Goal: Task Accomplishment & Management: Complete application form

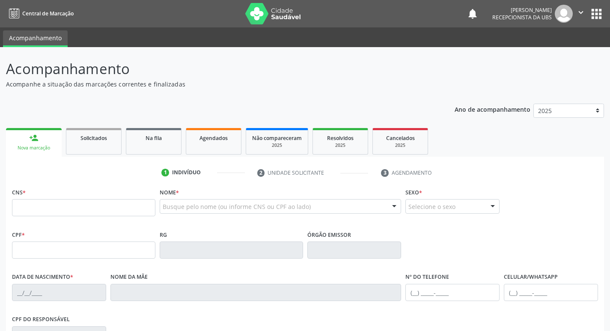
click at [138, 206] on input "text" at bounding box center [83, 207] width 143 height 17
type input "898 0037 0399 2222"
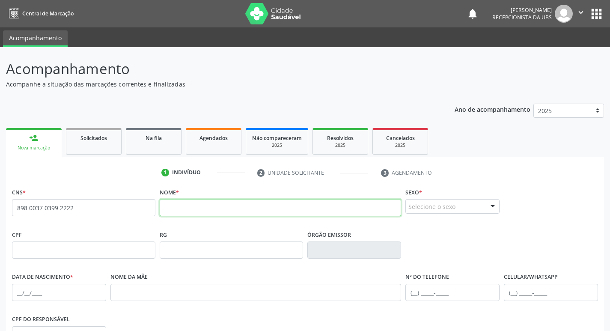
click at [224, 213] on input "text" at bounding box center [281, 207] width 242 height 17
type input "a"
type input "[PERSON_NAME]"
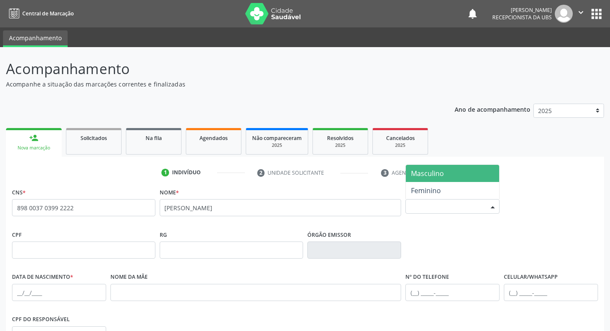
click at [439, 204] on div "Selecione o sexo" at bounding box center [453, 206] width 94 height 15
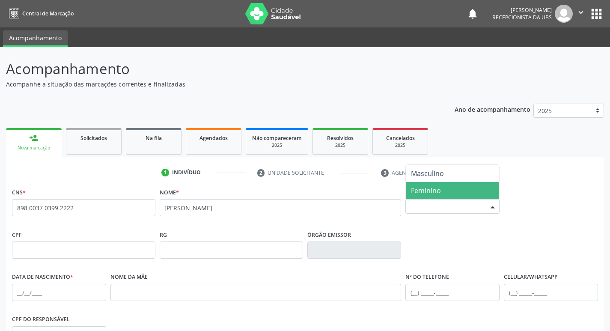
click at [459, 187] on span "Feminino" at bounding box center [452, 190] width 93 height 17
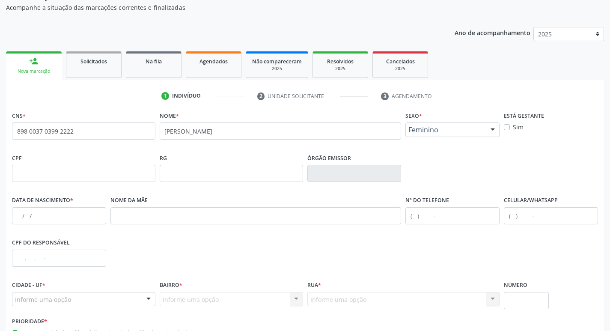
scroll to position [86, 0]
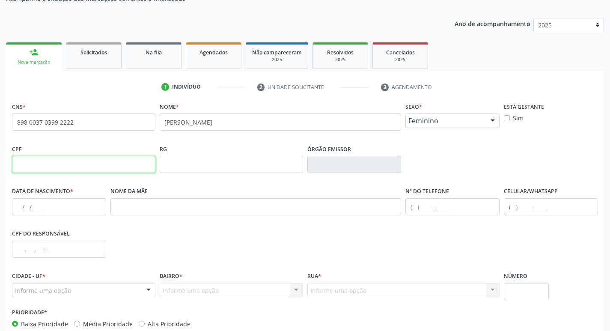
click at [103, 158] on input "text" at bounding box center [83, 164] width 143 height 17
type input "064.818.224-08"
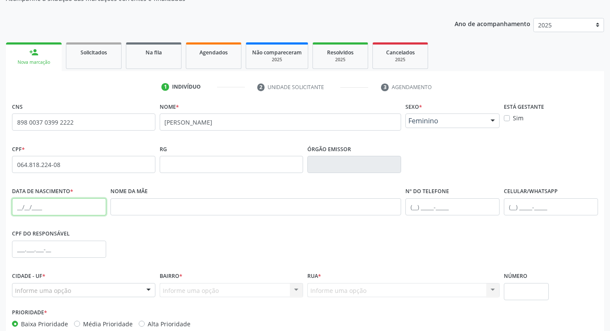
click at [22, 204] on input "text" at bounding box center [59, 206] width 94 height 17
type input "2[DATE]"
click at [141, 212] on input "text" at bounding box center [255, 206] width 291 height 17
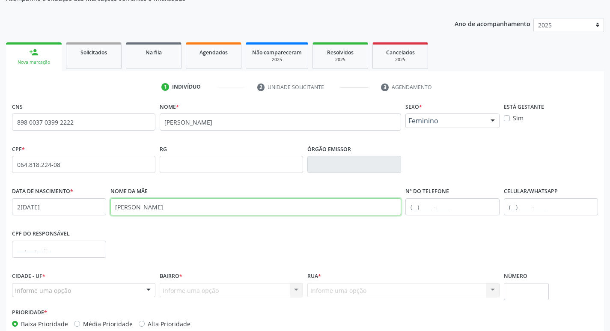
type input "[PERSON_NAME]"
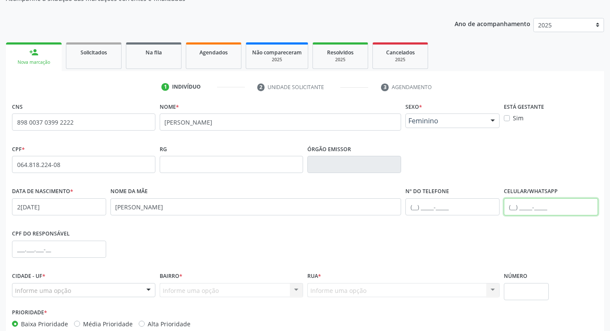
click at [516, 206] on input "text" at bounding box center [551, 206] width 94 height 17
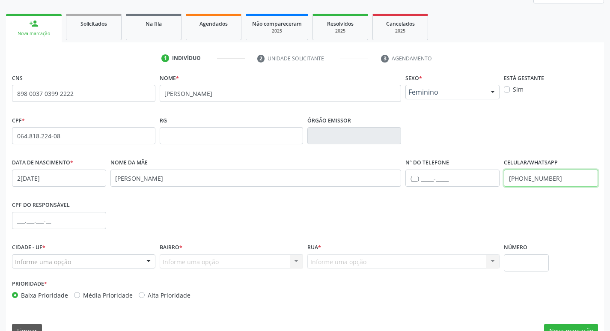
type input "[PHONE_NUMBER]"
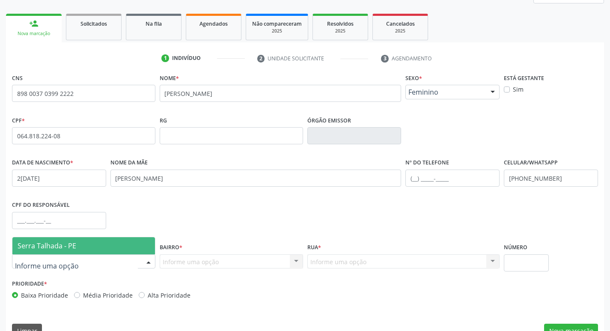
click at [74, 244] on span "Serra Talhada - PE" at bounding box center [47, 245] width 59 height 9
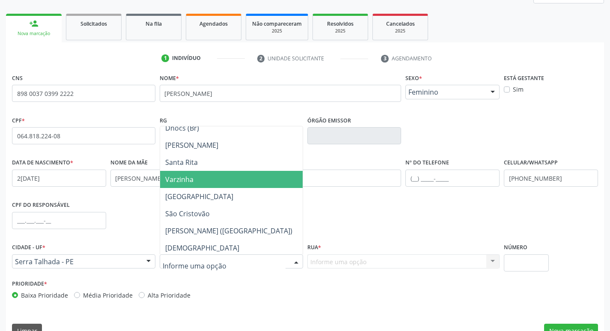
scroll to position [171, 0]
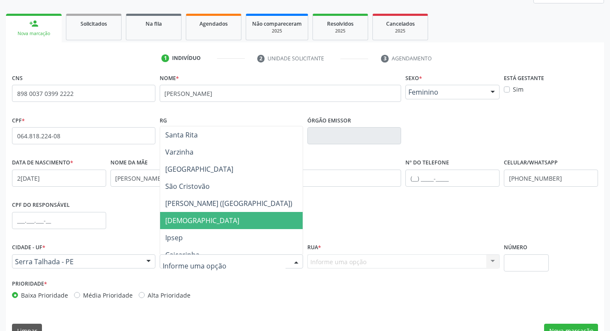
click at [234, 224] on span "[DEMOGRAPHIC_DATA]" at bounding box center [231, 220] width 143 height 17
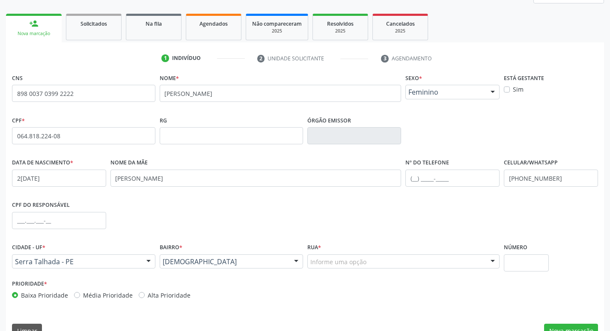
click at [348, 269] on div "Rua * Informe uma opção [GEOGRAPHIC_DATA][PERSON_NAME] ([GEOGRAPHIC_DATA] Medei…" at bounding box center [403, 259] width 197 height 36
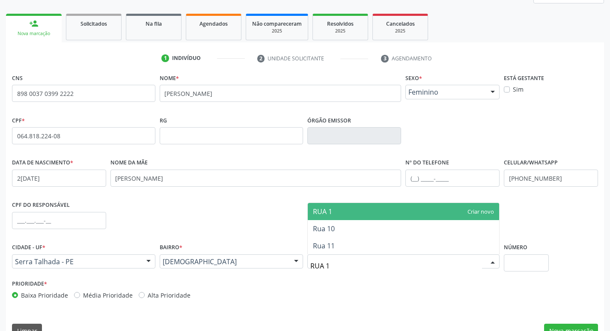
type input "RUA 11"
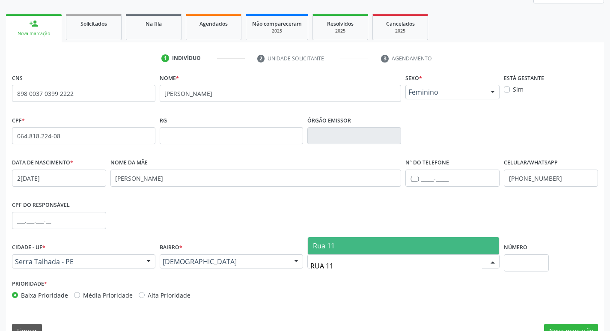
click at [363, 245] on span "Rua 11" at bounding box center [404, 245] width 192 height 17
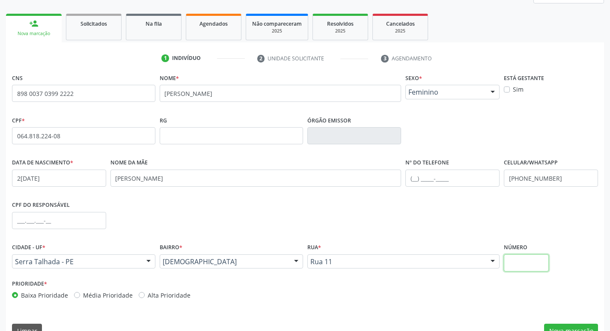
click at [533, 263] on input "text" at bounding box center [526, 262] width 45 height 17
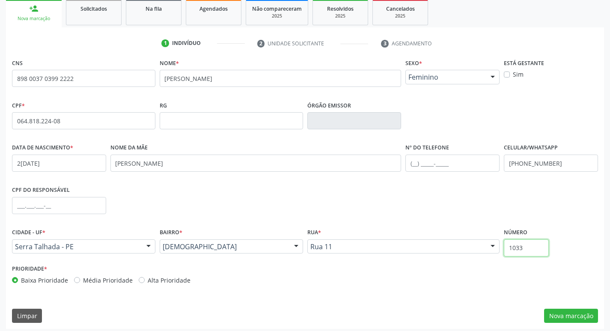
scroll to position [133, 0]
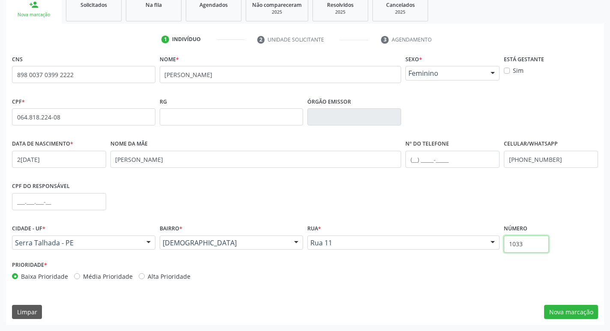
type input "1033"
click at [155, 276] on label "Alta Prioridade" at bounding box center [169, 276] width 43 height 9
click at [145, 276] on input "Alta Prioridade" at bounding box center [142, 276] width 6 height 8
radio input "true"
click at [562, 313] on button "Nova marcação" at bounding box center [571, 312] width 54 height 15
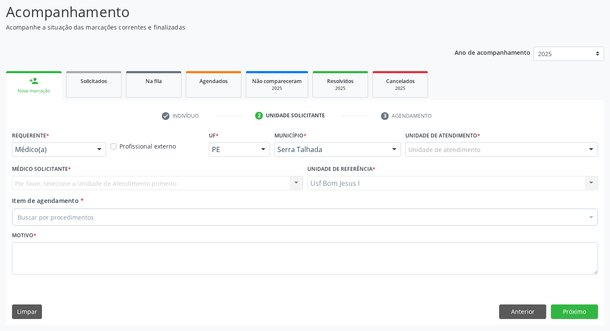
scroll to position [57, 0]
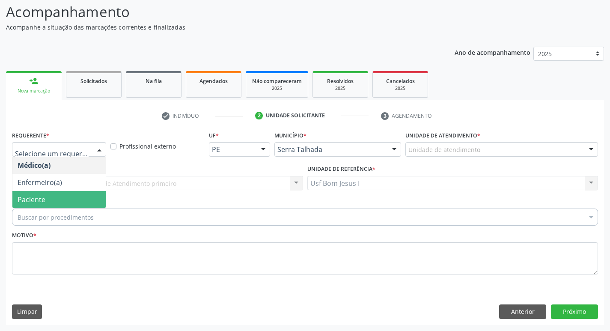
click at [60, 197] on span "Paciente" at bounding box center [58, 199] width 93 height 17
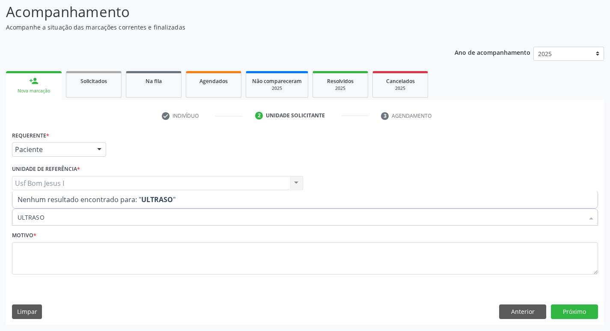
type input "ULTRAS"
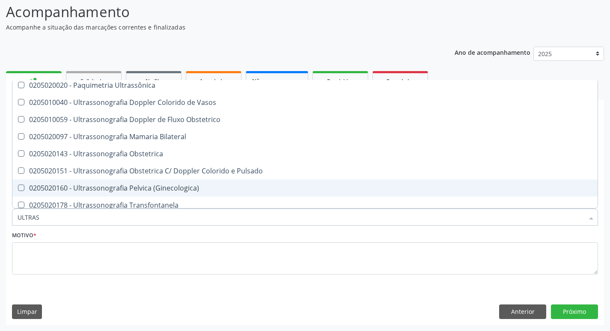
scroll to position [171, 0]
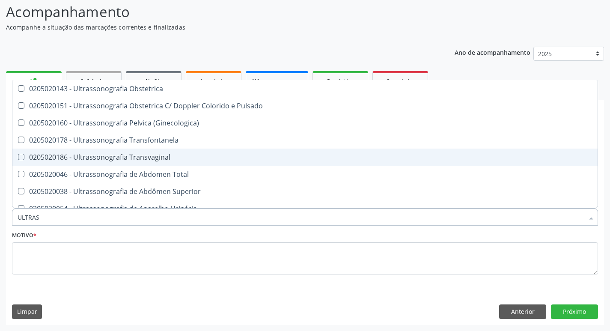
click at [170, 154] on div "0205020186 - Ultrassonografia Transvaginal" at bounding box center [305, 157] width 575 height 7
checkbox Transvaginal "true"
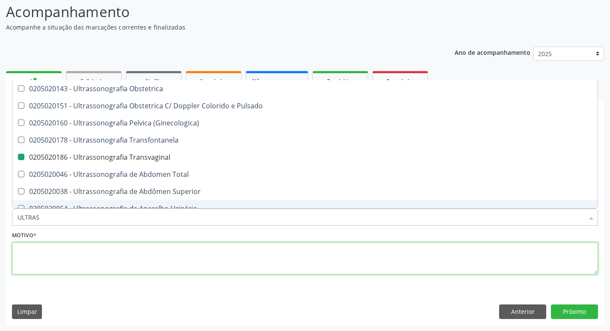
click at [173, 253] on textarea at bounding box center [305, 258] width 586 height 33
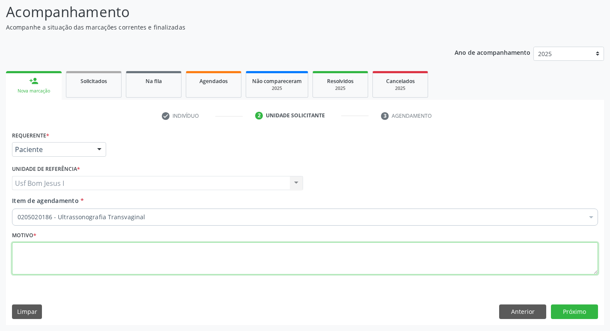
scroll to position [0, 0]
type textarea "."
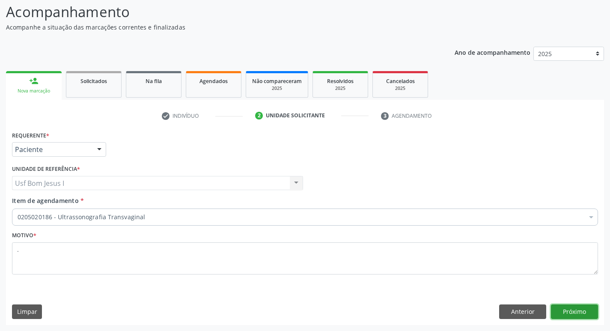
click at [573, 310] on button "Próximo" at bounding box center [574, 311] width 47 height 15
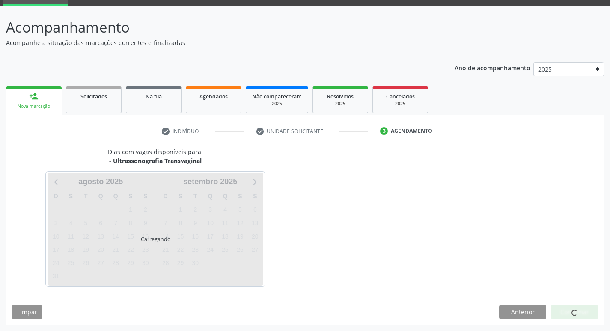
scroll to position [42, 0]
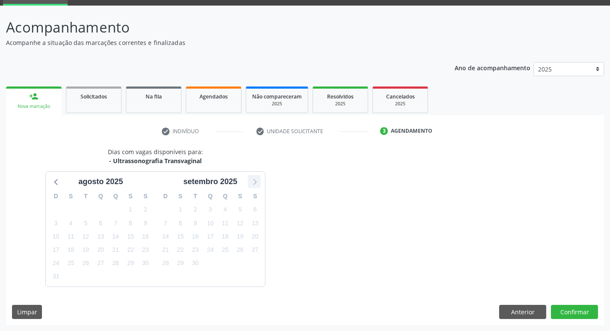
click at [257, 180] on icon at bounding box center [254, 181] width 11 height 11
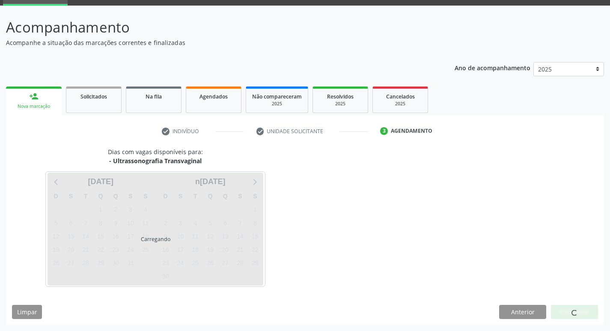
click at [59, 186] on div "Carregando" at bounding box center [156, 229] width 216 height 113
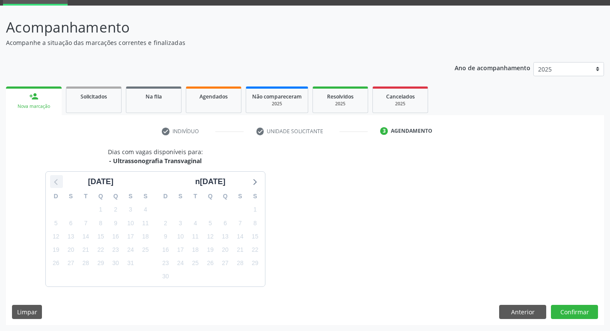
click at [56, 181] on icon at bounding box center [55, 182] width 3 height 6
click at [351, 219] on div "Dias com vagas disponíveis para: - Ultrassonografia Transvaginal a[DATE] D S T …" at bounding box center [305, 216] width 598 height 139
click at [513, 310] on button "Anterior" at bounding box center [522, 312] width 47 height 15
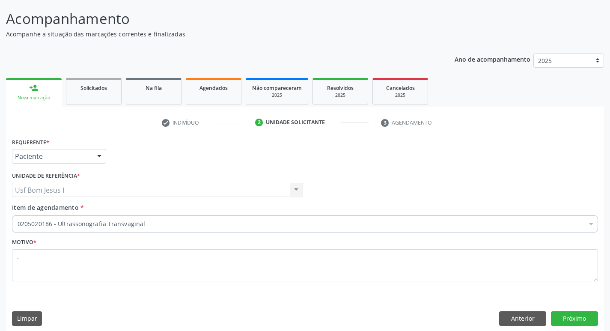
scroll to position [57, 0]
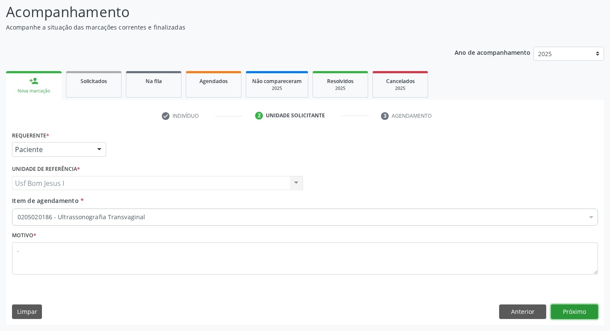
click at [570, 311] on button "Próximo" at bounding box center [574, 311] width 47 height 15
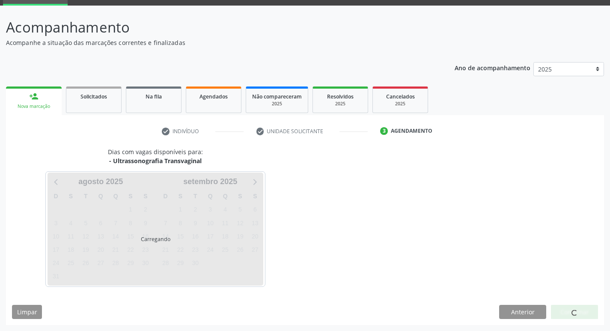
scroll to position [42, 0]
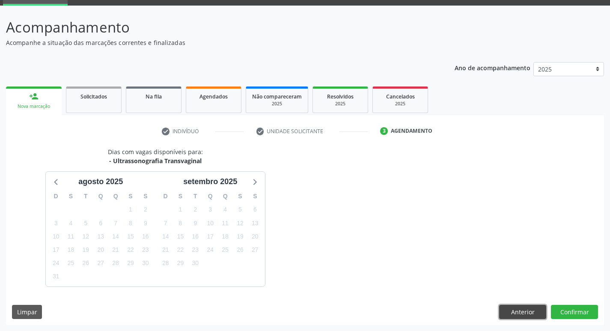
click at [540, 315] on button "Anterior" at bounding box center [522, 312] width 47 height 15
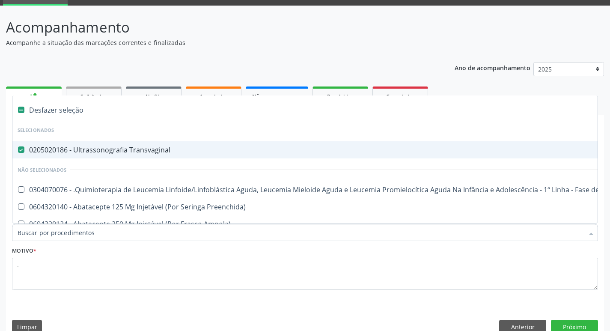
click at [49, 147] on div "0205020186 - Ultrassonografia Transvaginal" at bounding box center [351, 149] width 667 height 7
checkbox Transvaginal "false"
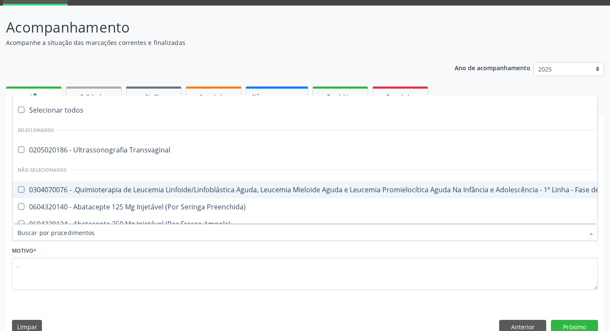
click at [90, 229] on input "Item de agendamento *" at bounding box center [301, 232] width 567 height 17
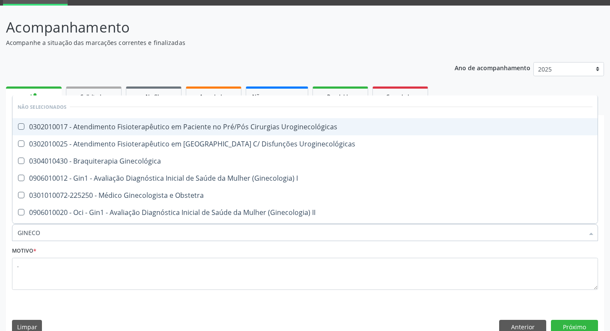
type input "GINECOL"
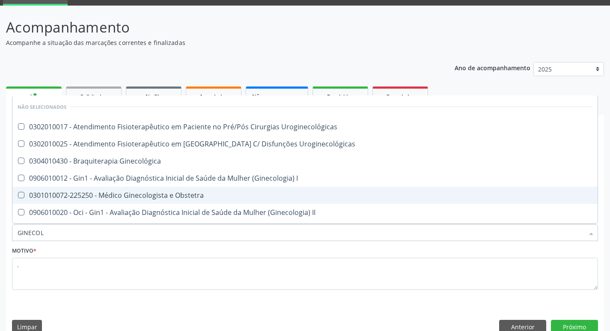
click at [107, 193] on div "0301010072-225250 - Médico Ginecologista e Obstetra" at bounding box center [305, 195] width 575 height 7
checkbox Obstetra "true"
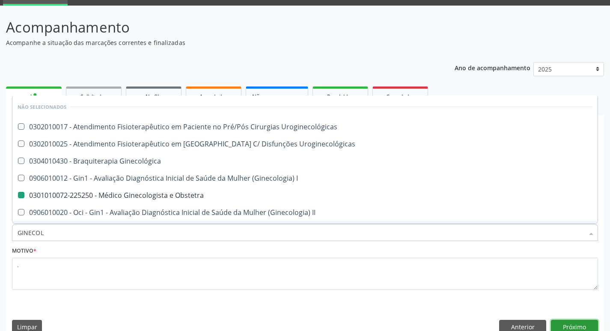
click at [587, 324] on button "Próximo" at bounding box center [574, 327] width 47 height 15
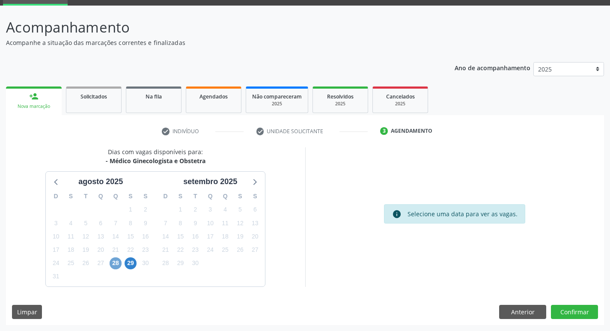
click at [117, 264] on span "28" at bounding box center [116, 263] width 12 height 12
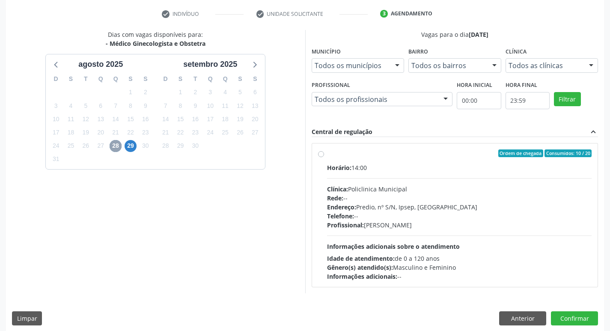
scroll to position [165, 0]
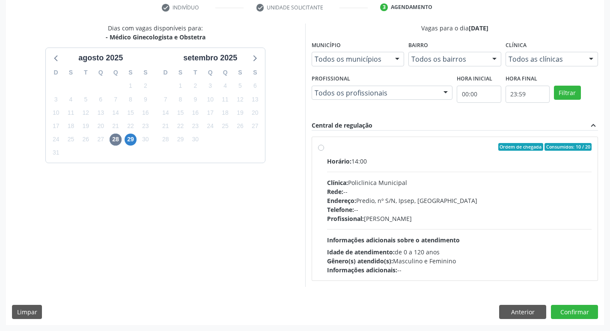
click at [409, 185] on div "Clínica: Policlinica Municipal" at bounding box center [459, 182] width 265 height 9
click at [324, 151] on input "Ordem de chegada Consumidos: 10 / 20 Horário: 14:00 Clínica: Policlinica Munici…" at bounding box center [321, 147] width 6 height 8
radio input "true"
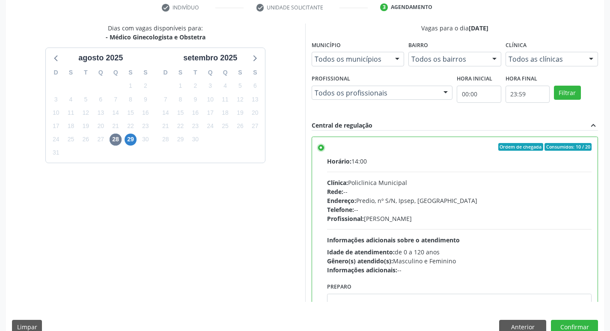
scroll to position [181, 0]
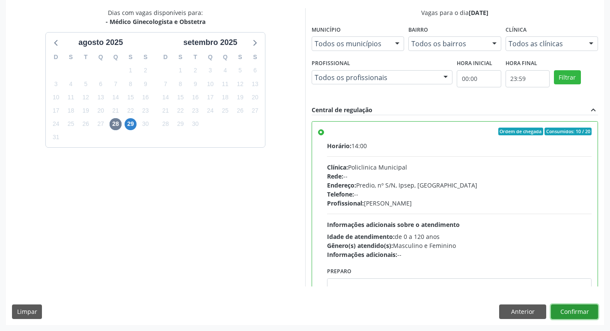
click at [587, 313] on button "Confirmar" at bounding box center [574, 311] width 47 height 15
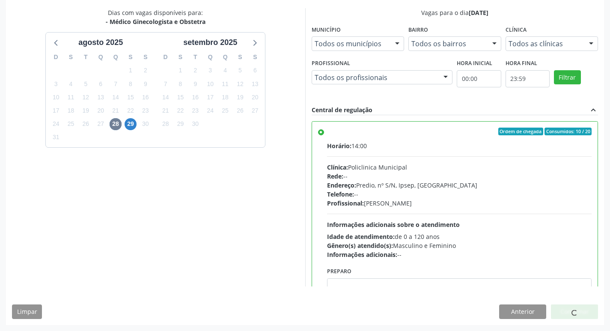
scroll to position [0, 0]
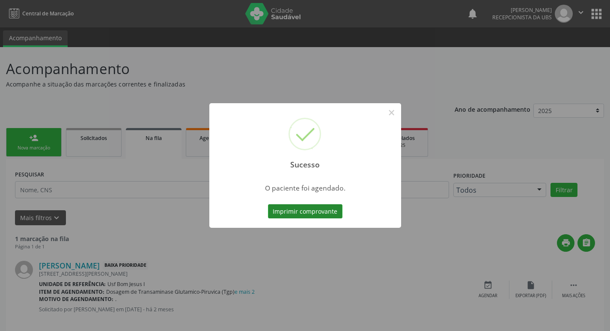
click at [299, 213] on button "Imprimir comprovante" at bounding box center [305, 211] width 75 height 15
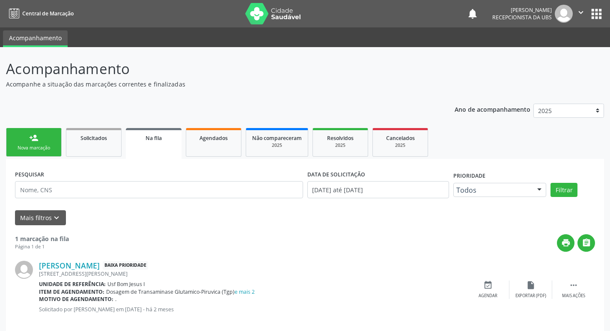
click at [34, 144] on link "person_add Nova marcação" at bounding box center [34, 142] width 56 height 29
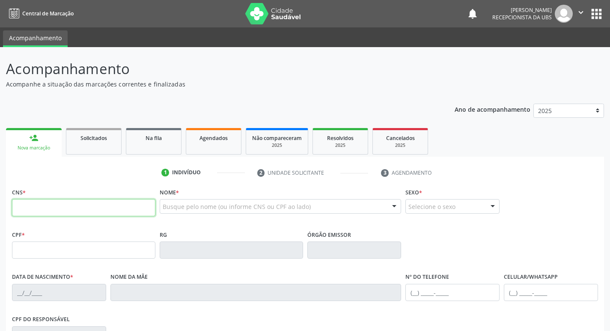
click at [67, 205] on input "text" at bounding box center [83, 207] width 143 height 17
type input "898 0037 0399 2222"
type input "064.818.224-08"
type input "2[DATE]"
type input "[PERSON_NAME]"
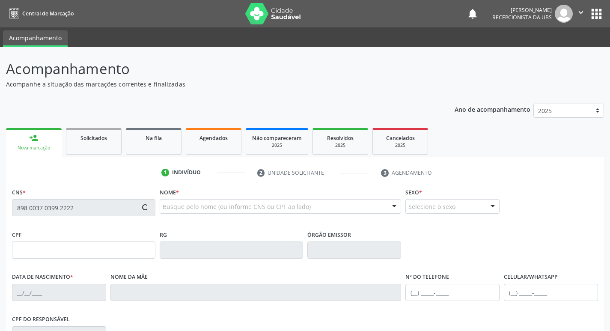
type input "[PHONE_NUMBER]"
type input "1033"
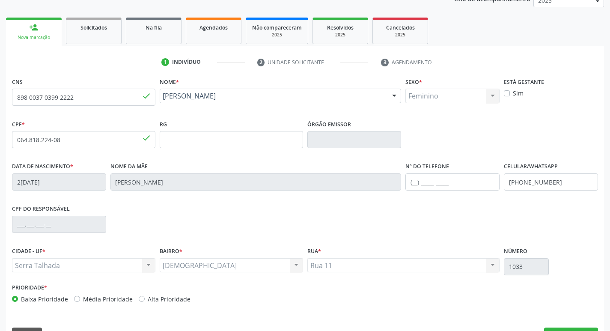
scroll to position [133, 0]
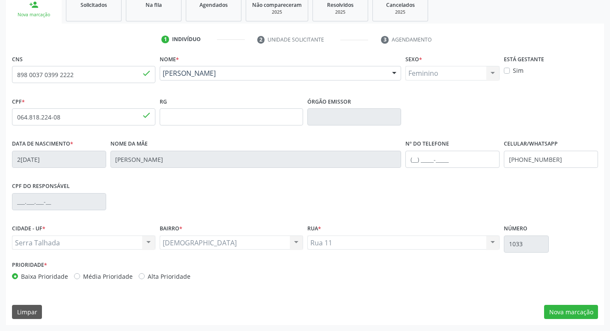
click at [150, 279] on label "Alta Prioridade" at bounding box center [169, 276] width 43 height 9
click at [145, 279] on input "Alta Prioridade" at bounding box center [142, 276] width 6 height 8
radio input "true"
click at [578, 313] on button "Nova marcação" at bounding box center [571, 312] width 54 height 15
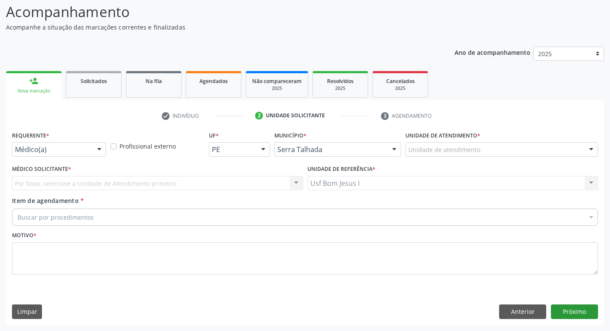
scroll to position [57, 0]
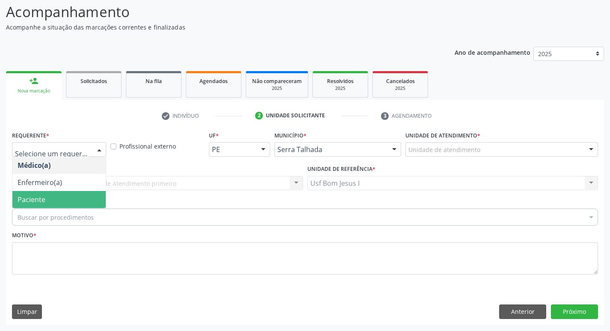
click at [56, 202] on span "Paciente" at bounding box center [58, 199] width 93 height 17
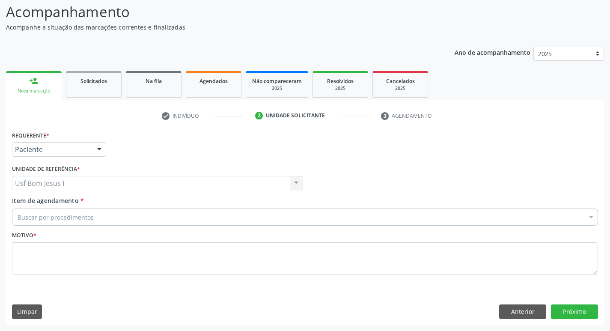
click at [75, 223] on div "Buscar por procedimentos" at bounding box center [305, 217] width 586 height 17
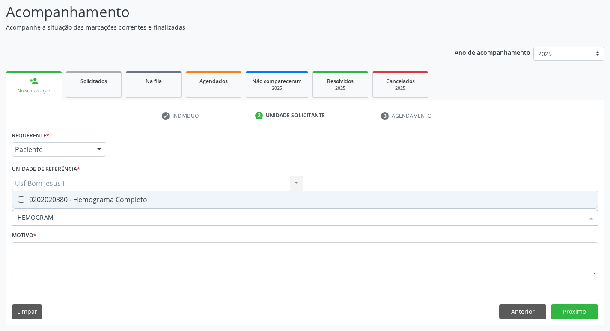
type input "HEMOGRAMA"
click at [84, 200] on div "0202020380 - Hemograma Completo" at bounding box center [305, 199] width 575 height 7
checkbox Completo "true"
drag, startPoint x: 66, startPoint y: 217, endPoint x: 18, endPoint y: 221, distance: 47.7
click at [18, 221] on input "HEMOGRAMA" at bounding box center [301, 217] width 567 height 17
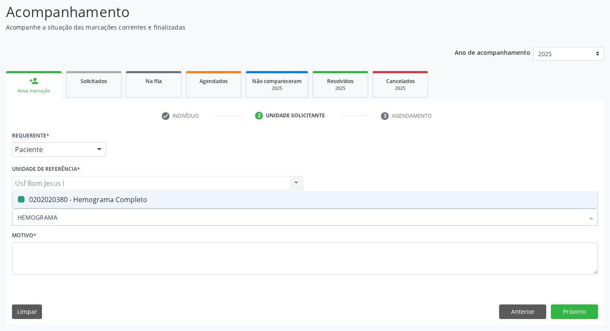
type input "I"
checkbox Completo "false"
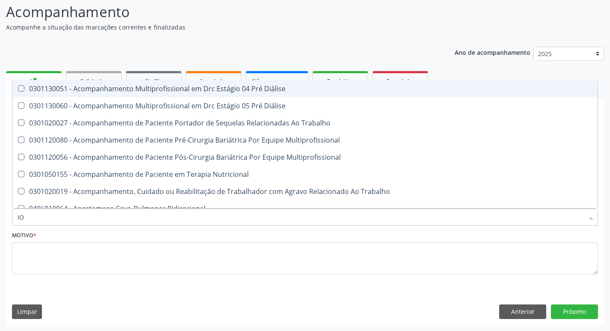
type input "I"
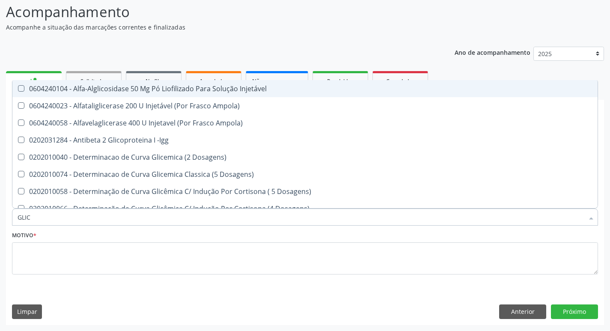
type input "GLICO"
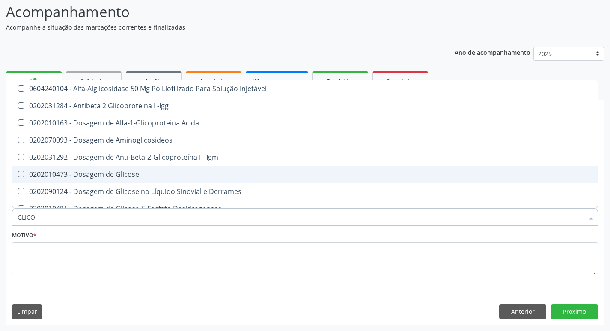
click at [127, 174] on div "0202010473 - Dosagem de Glicose" at bounding box center [305, 174] width 575 height 7
checkbox Glicose "true"
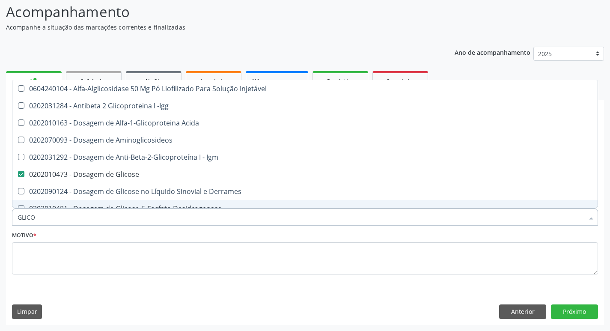
click at [130, 219] on input "GLICO" at bounding box center [301, 217] width 567 height 17
type input "CO"
checkbox Glicose "false"
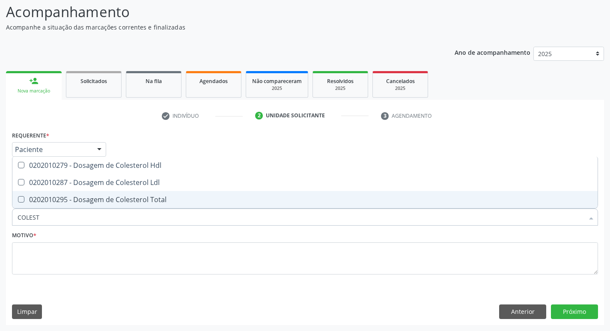
type input "COLESTE"
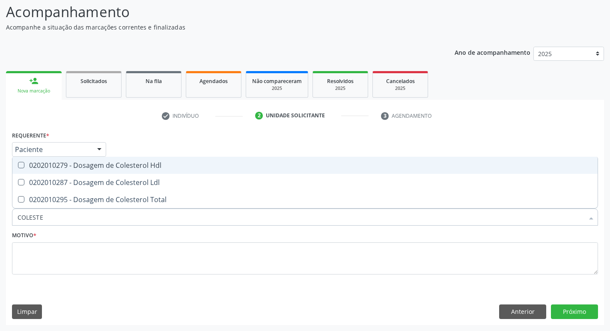
click at [102, 158] on span "0202010279 - Dosagem de Colesterol Hdl" at bounding box center [304, 165] width 585 height 17
click at [100, 173] on span "0202010279 - Dosagem de Colesterol Hdl" at bounding box center [304, 165] width 585 height 17
checkbox Hdl "false"
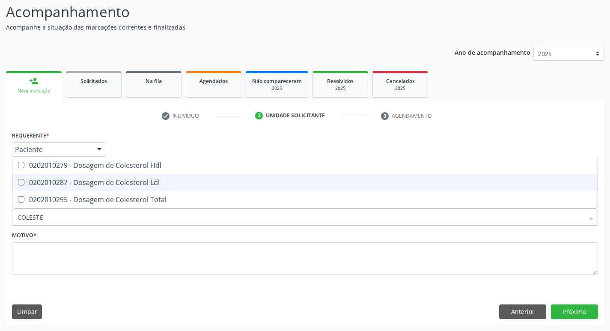
drag, startPoint x: 99, startPoint y: 185, endPoint x: 95, endPoint y: 170, distance: 16.1
click at [99, 184] on div "0202010287 - Dosagem de Colesterol Ldl" at bounding box center [305, 182] width 575 height 7
checkbox Ldl "true"
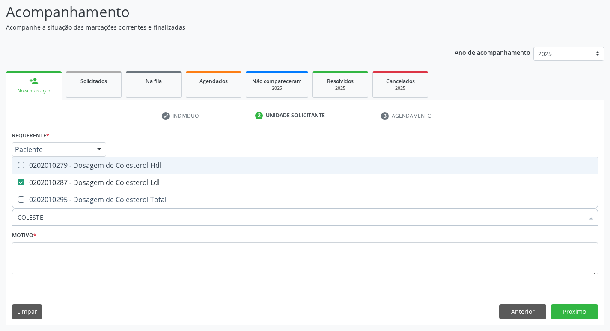
drag, startPoint x: 94, startPoint y: 168, endPoint x: 90, endPoint y: 197, distance: 28.9
click at [94, 168] on div "0202010279 - Dosagem de Colesterol Hdl" at bounding box center [305, 165] width 575 height 7
checkbox Hdl "true"
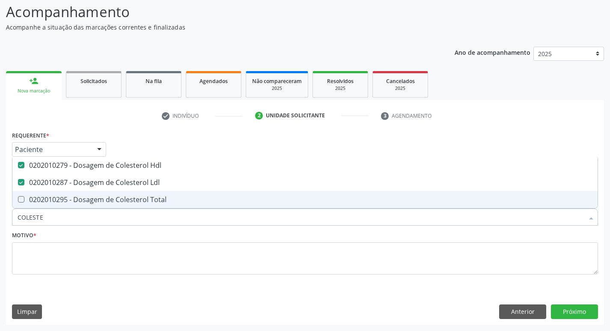
click at [91, 199] on div "0202010295 - Dosagem de Colesterol Total" at bounding box center [305, 199] width 575 height 7
checkbox Total "true"
click at [82, 212] on input "COLESTE" at bounding box center [301, 217] width 567 height 17
type input "TR"
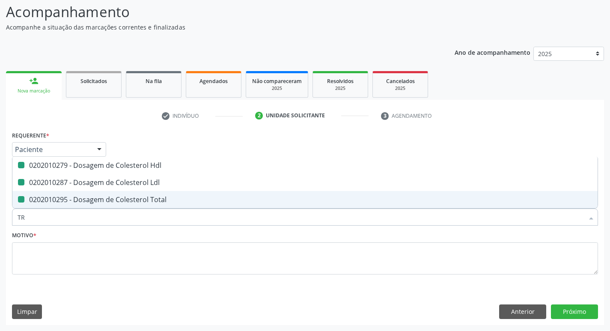
checkbox Hdl "false"
checkbox Ldl "false"
checkbox Total "false"
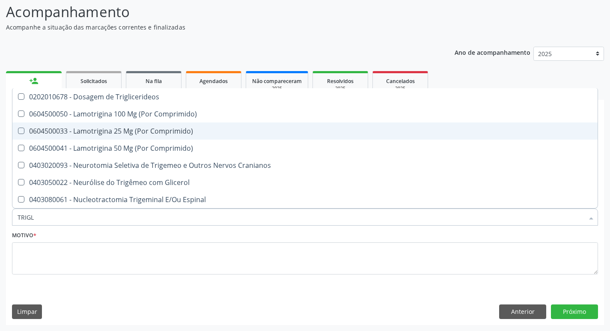
type input "TRIGLI"
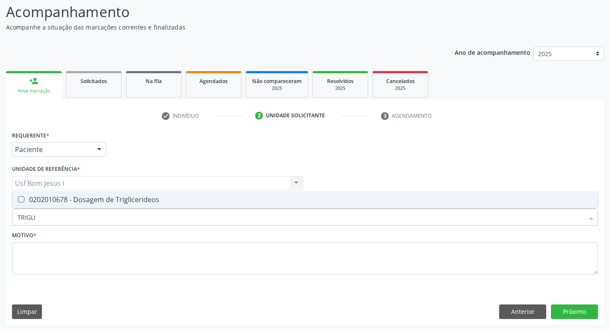
click at [83, 206] on span "0202010678 - Dosagem de Triglicerideos" at bounding box center [304, 199] width 585 height 17
checkbox Triglicerideos "true"
click at [83, 221] on input "TRIGLI" at bounding box center [301, 217] width 567 height 17
type input "T"
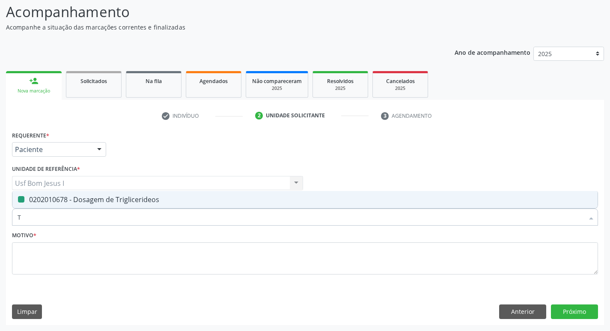
checkbox Triglicerideos "false"
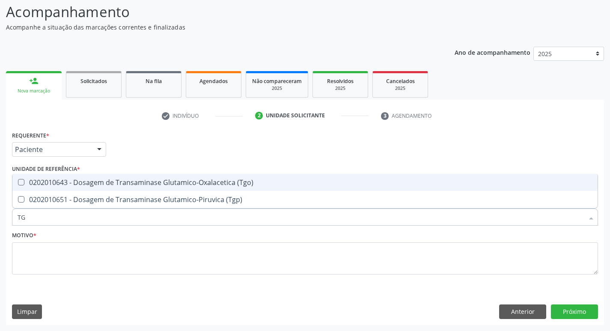
type input "TGO"
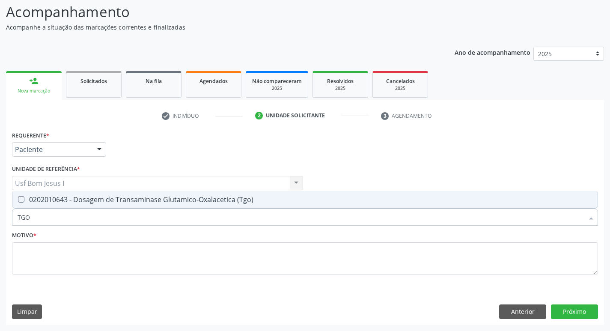
click at [86, 203] on div "0202010643 - Dosagem de Transaminase Glutamico-Oxalacetica (Tgo)" at bounding box center [305, 199] width 575 height 7
checkbox \(Tgo\) "true"
click at [75, 216] on input "TGO" at bounding box center [301, 217] width 567 height 17
type input "T"
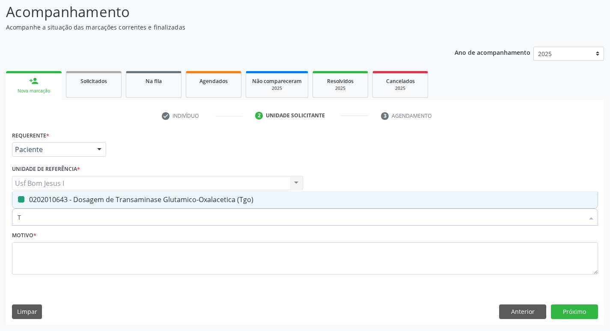
checkbox \(Tgo\) "false"
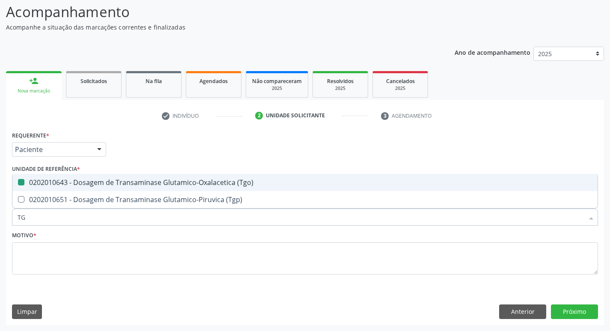
type input "TGP"
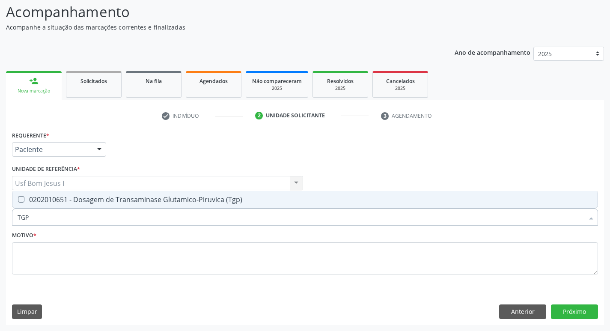
click at [94, 207] on span "0202010651 - Dosagem de Transaminase Glutamico-Piruvica (Tgp)" at bounding box center [304, 199] width 585 height 17
checkbox \(Tgp\) "true"
click at [92, 209] on input "TGP" at bounding box center [301, 217] width 567 height 17
type input "URE"
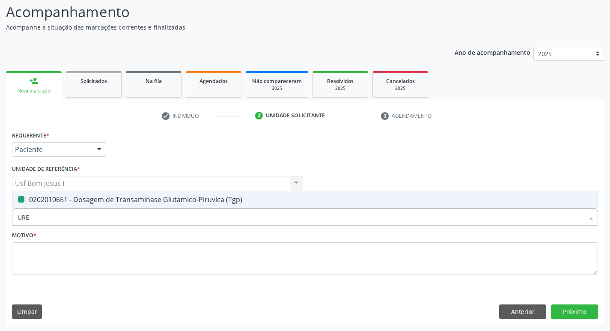
checkbox \(Tgp\) "false"
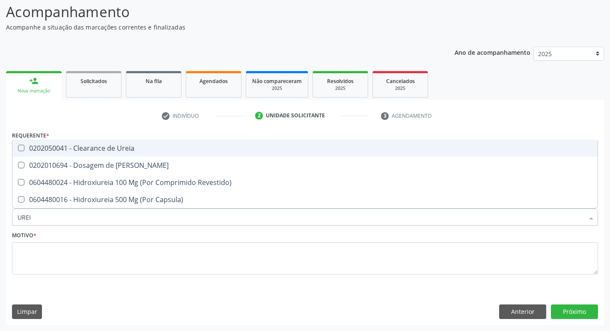
type input "UREIA"
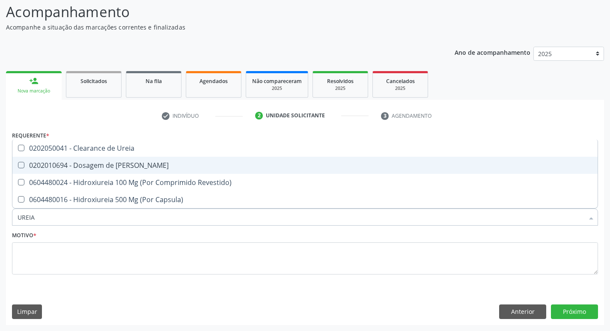
click at [116, 163] on div "0202010694 - Dosagem de [PERSON_NAME]" at bounding box center [305, 165] width 575 height 7
checkbox Ureia "true"
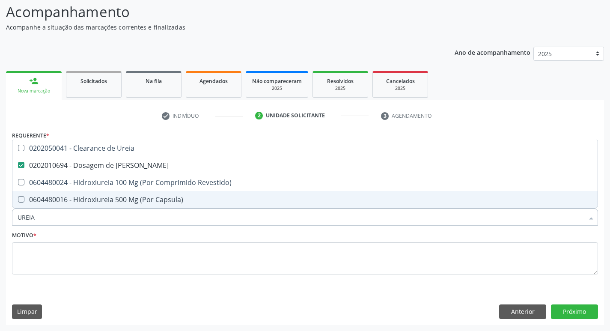
click at [91, 222] on input "UREIA" at bounding box center [301, 217] width 567 height 17
type input "CR"
checkbox Ureia "false"
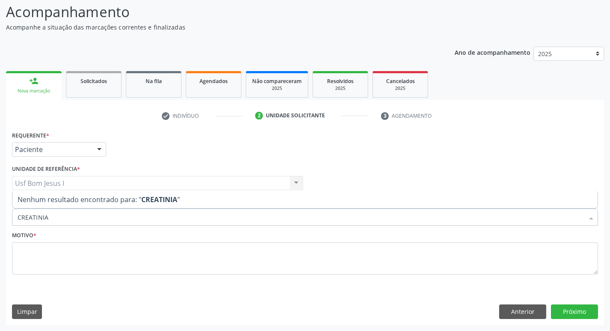
type input "CREATINI"
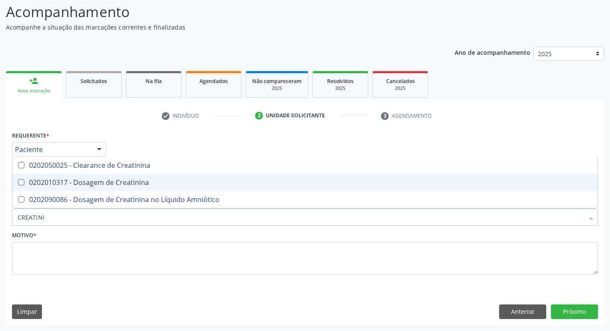
click at [91, 185] on div "0202010317 - Dosagem de Creatinina" at bounding box center [305, 182] width 575 height 7
checkbox Creatinina "true"
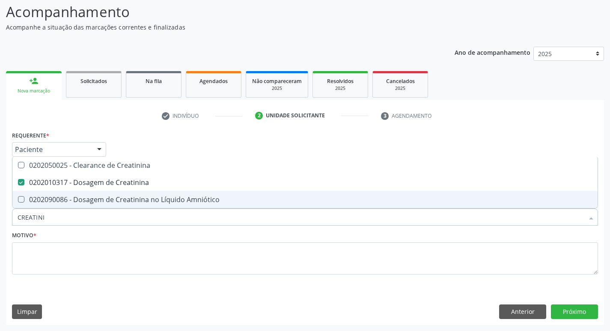
click at [84, 223] on input "CREATINI" at bounding box center [301, 217] width 567 height 17
type input "A"
checkbox Creatinina "false"
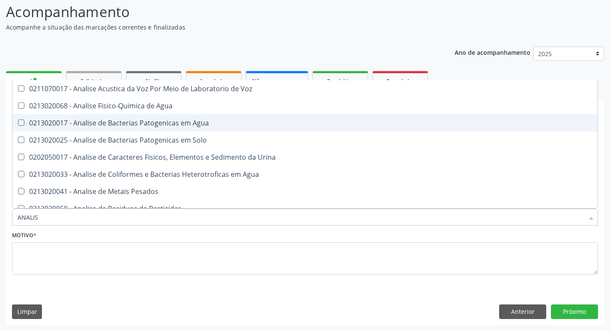
type input "ANALISE"
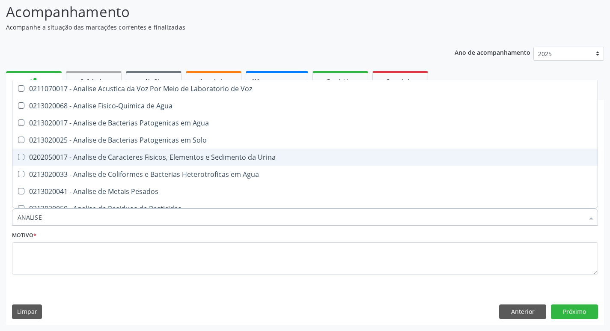
click at [89, 154] on div "0202050017 - Analise de Caracteres Fisicos, Elementos e Sedimento da Urina" at bounding box center [305, 157] width 575 height 7
checkbox Urina "true"
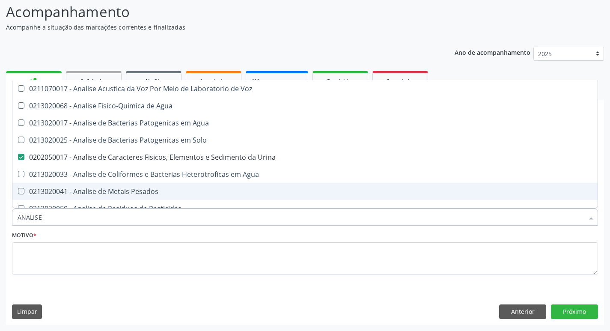
click at [56, 216] on input "ANALISE" at bounding box center [301, 217] width 567 height 17
type input "PA"
checkbox Urina "false"
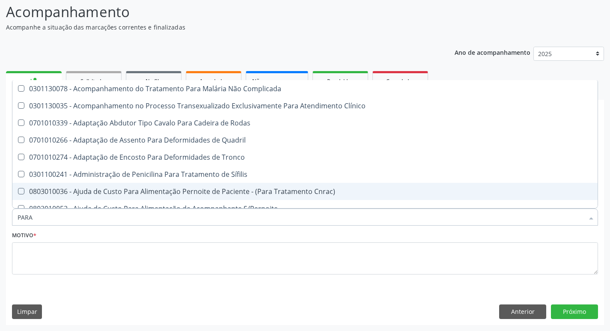
type input "PARAS"
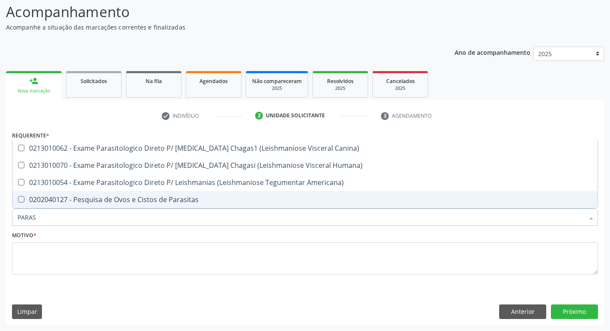
click at [125, 203] on div "0202040127 - Pesquisa de Ovos e Cistos de Parasitas" at bounding box center [305, 199] width 575 height 7
checkbox Parasitas "true"
click at [126, 214] on input "PARAS" at bounding box center [301, 217] width 567 height 17
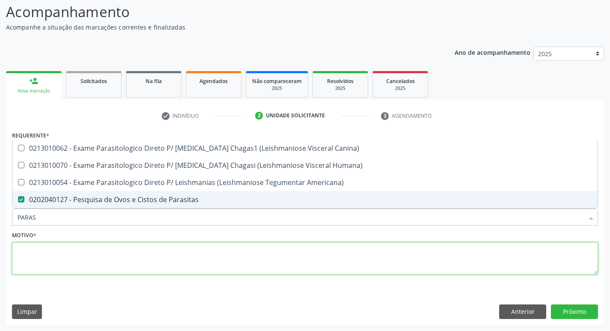
click at [116, 254] on textarea at bounding box center [305, 258] width 586 height 33
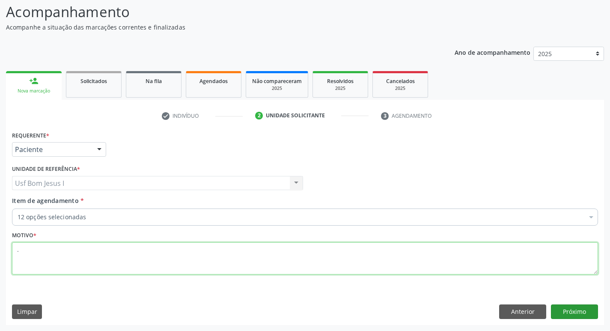
type textarea "."
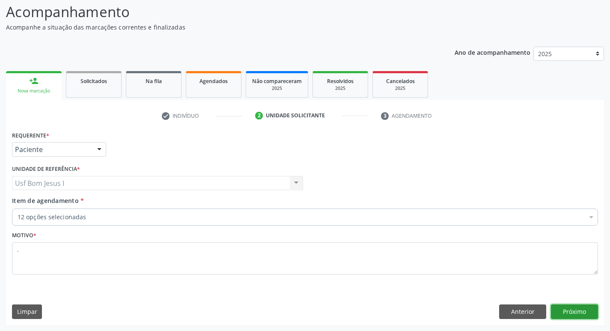
click at [576, 310] on button "Próximo" at bounding box center [574, 311] width 47 height 15
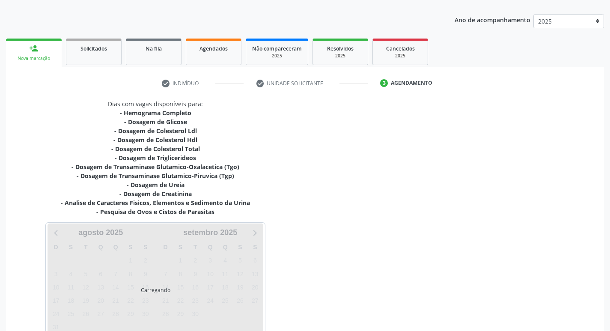
scroll to position [140, 0]
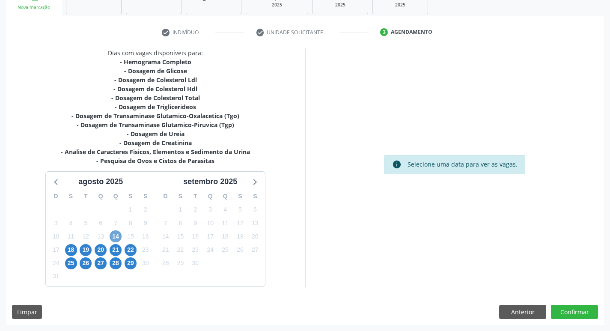
click at [115, 236] on span "14" at bounding box center [116, 236] width 12 height 12
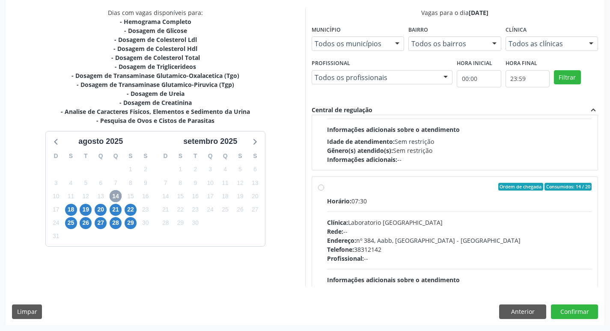
scroll to position [257, 0]
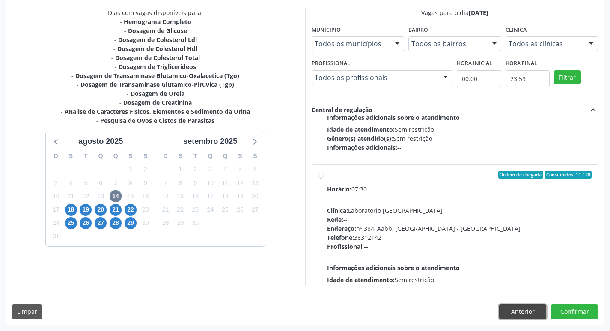
click at [507, 314] on button "Anterior" at bounding box center [522, 311] width 47 height 15
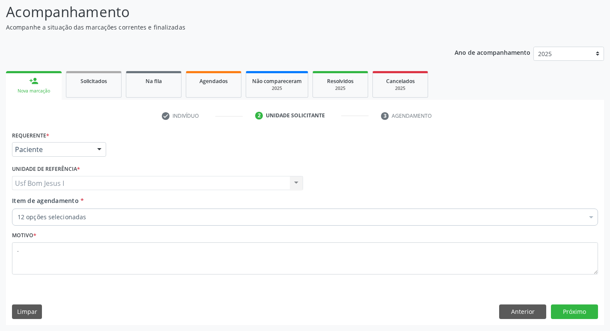
scroll to position [57, 0]
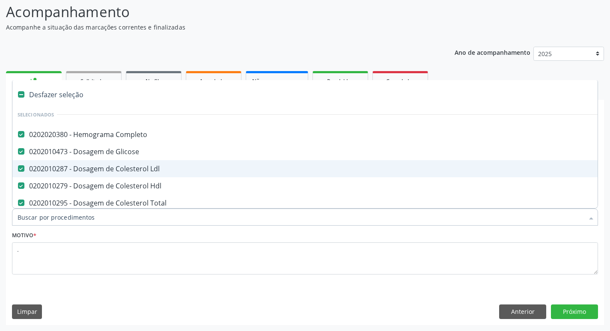
type input "T"
checkbox Parasitas "false"
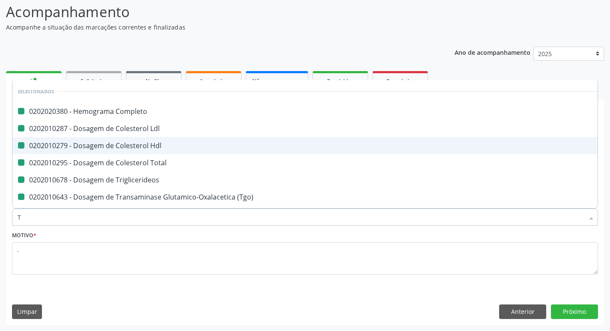
type input "TS"
checkbox Completo "false"
checkbox Ldl "false"
checkbox Hdl "false"
checkbox Total "false"
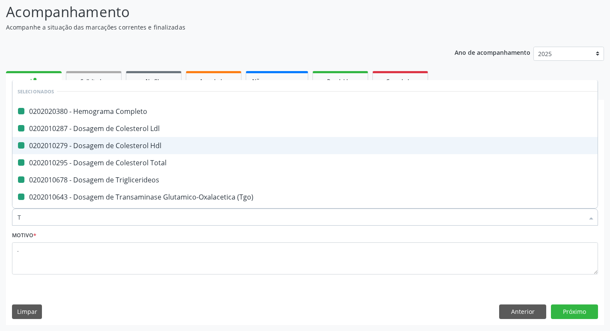
checkbox Triglicerideos "false"
checkbox \(Tgo\) "false"
checkbox \(Tgp\) "false"
checkbox Creatinina "false"
checkbox Urina "false"
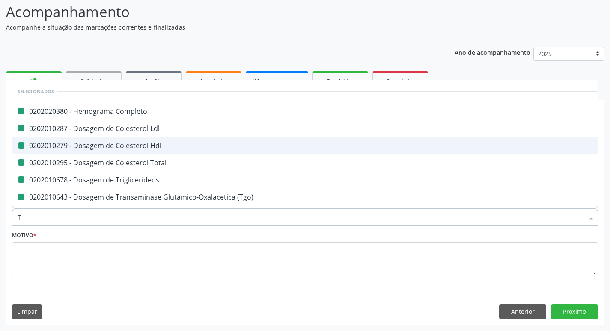
checkbox Parasitas "false"
type input "TSH"
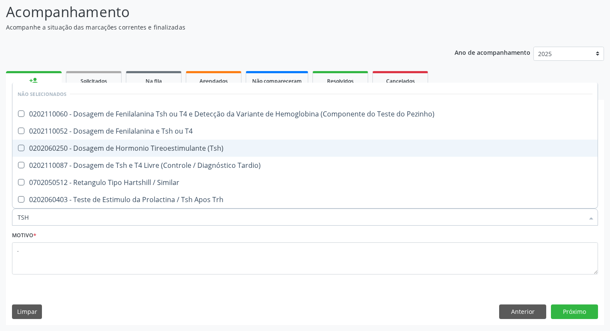
click at [200, 150] on div "0202060250 - Dosagem de Hormonio Tireoestimulante (Tsh)" at bounding box center [305, 148] width 575 height 7
checkbox \(Tsh\) "true"
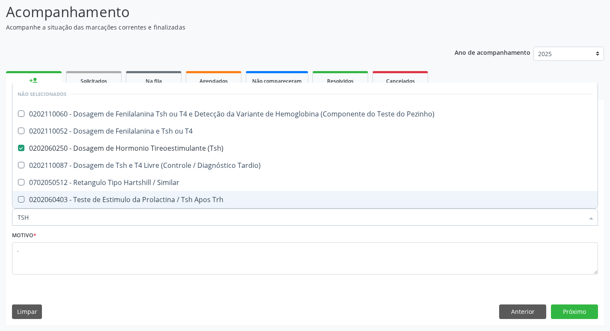
click at [177, 218] on input "TSH" at bounding box center [301, 217] width 567 height 17
type input "T"
checkbox Pezinho\) "true"
checkbox T4 "true"
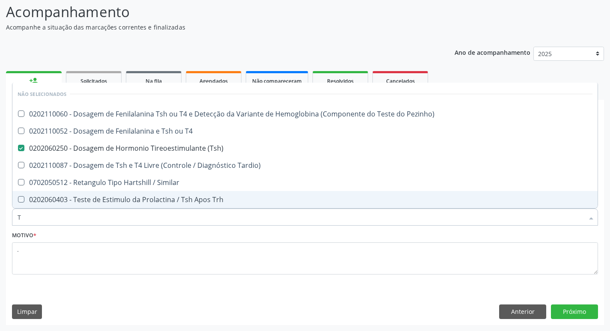
checkbox Tardio\) "true"
checkbox Similar "true"
checkbox Trh "true"
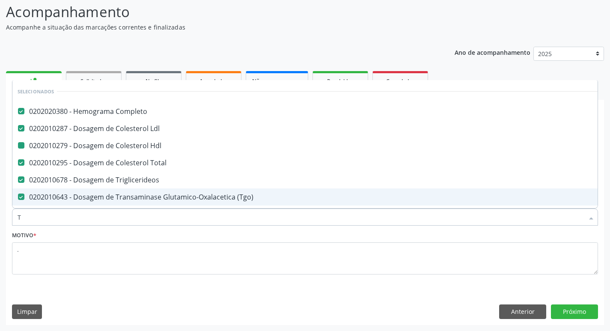
type input "T4"
checkbox Completo "false"
checkbox Ldl "false"
checkbox Hdl "false"
checkbox Total "false"
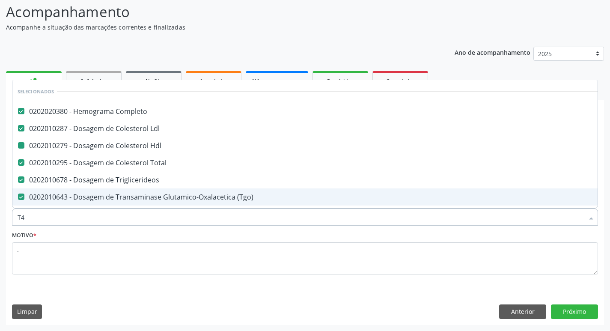
checkbox Triglicerideos "false"
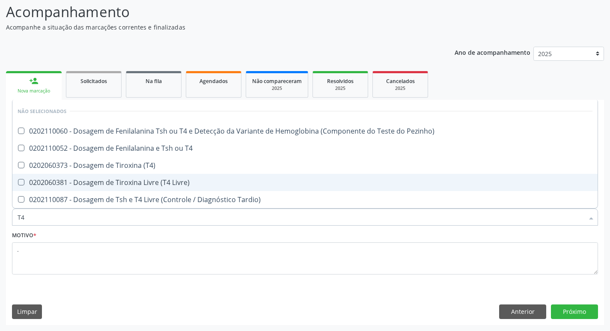
click at [176, 181] on div "0202060381 - Dosagem de Tiroxina Livre (T4 Livre)" at bounding box center [305, 182] width 575 height 7
checkbox Livre\) "true"
type input "T"
checkbox Pezinho\) "true"
checkbox T4 "true"
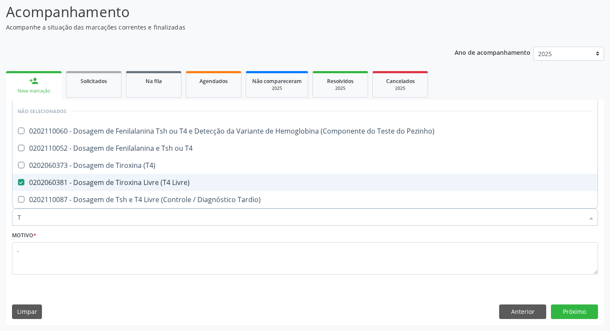
checkbox \(T4\) "true"
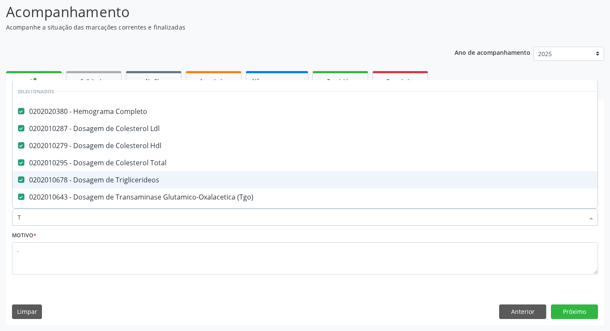
type input "[MEDICAL_DATA]"
checkbox Completo "false"
checkbox Ldl "false"
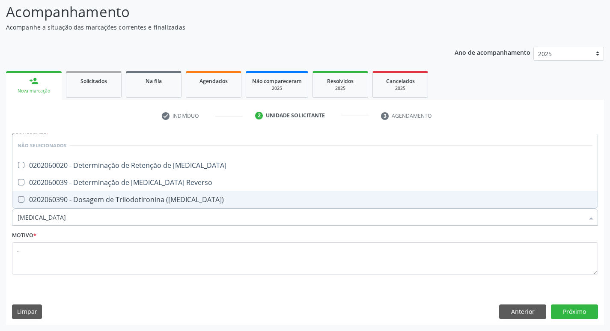
click at [180, 197] on div "0202060390 - Dosagem de Triiodotironina ([MEDICAL_DATA])" at bounding box center [305, 199] width 575 height 7
checkbox \(T3\) "true"
type input "T"
checkbox T3 "true"
checkbox Reverso "true"
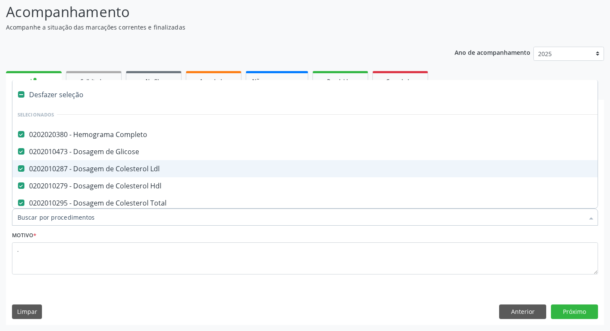
type input "H"
checkbox Hdl "false"
checkbox Total "false"
checkbox Triglicerideos "false"
checkbox \(Tgo\) "false"
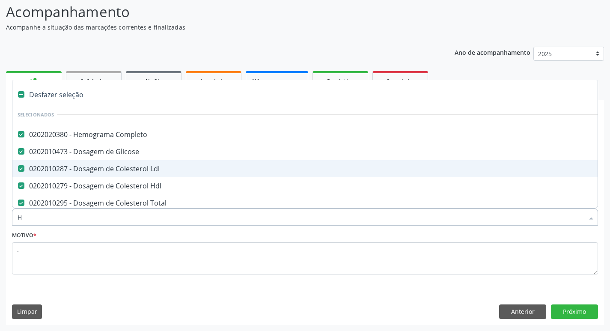
checkbox \(Tgp\) "false"
checkbox Ureia "false"
checkbox Creatinina "false"
checkbox Urina "false"
checkbox Parasitas "false"
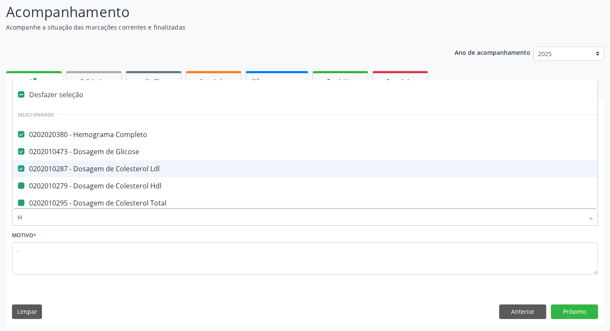
checkbox Retrógrada "true"
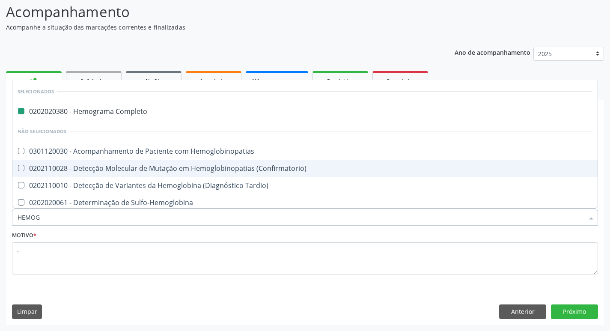
type input "HEMOGL"
checkbox Completo "false"
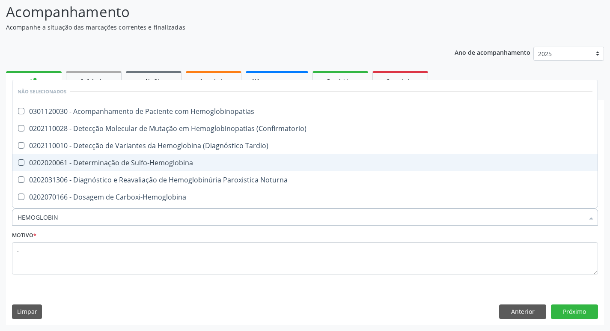
type input "HEMOGLOBINA"
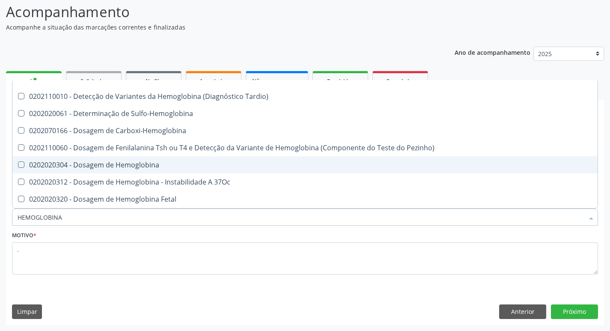
scroll to position [29, 0]
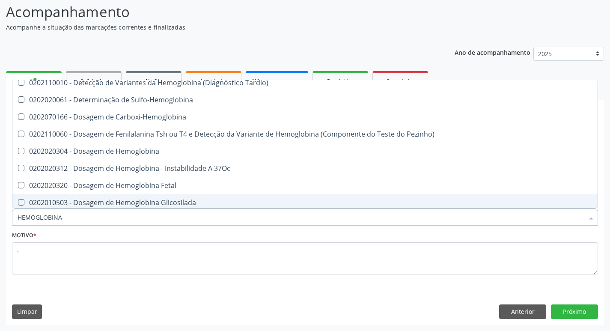
click at [216, 199] on div "0202010503 - Dosagem de Hemoglobina Glicosilada" at bounding box center [305, 202] width 575 height 7
checkbox Glicosilada "true"
click at [570, 310] on button "Próximo" at bounding box center [574, 311] width 47 height 15
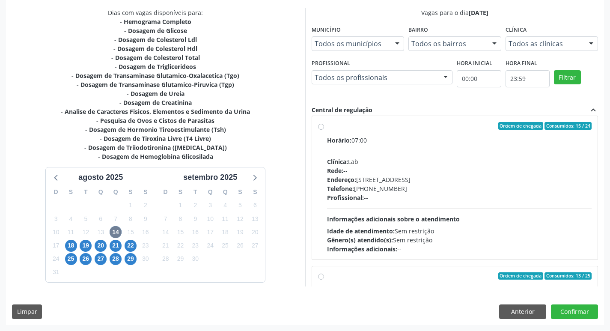
scroll to position [0, 0]
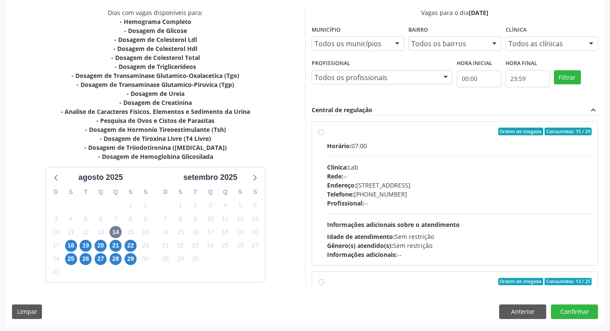
click at [454, 190] on div "Telefone: [PHONE_NUMBER]" at bounding box center [459, 194] width 265 height 9
click at [324, 135] on input "Ordem de chegada Consumidos: 15 / 24 Horário: 07:00 Clínica: Lab Rede: -- Ender…" at bounding box center [321, 132] width 6 height 8
radio input "true"
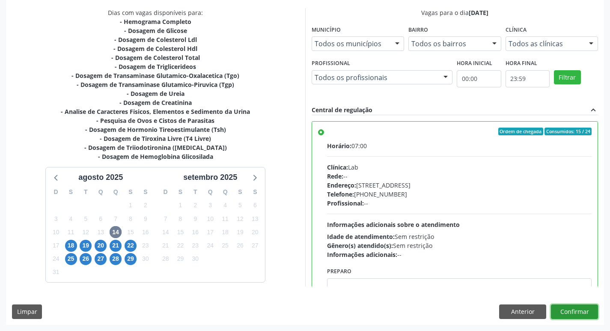
click at [582, 315] on button "Confirmar" at bounding box center [574, 311] width 47 height 15
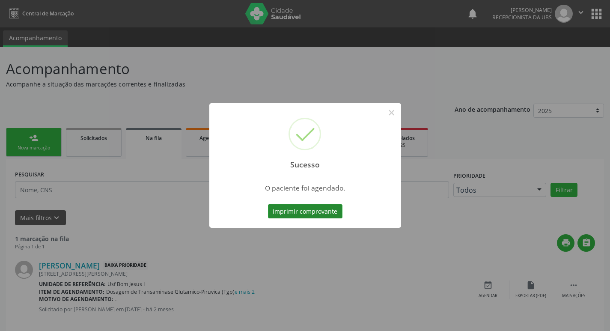
click at [315, 207] on button "Imprimir comprovante" at bounding box center [305, 211] width 75 height 15
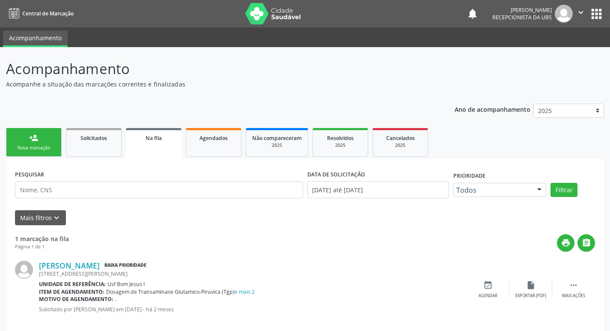
scroll to position [12, 0]
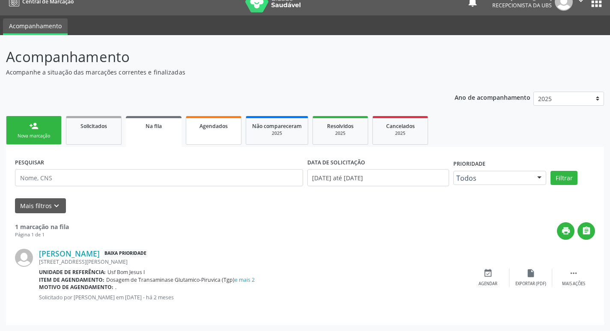
click at [223, 131] on link "Agendados" at bounding box center [214, 130] width 56 height 29
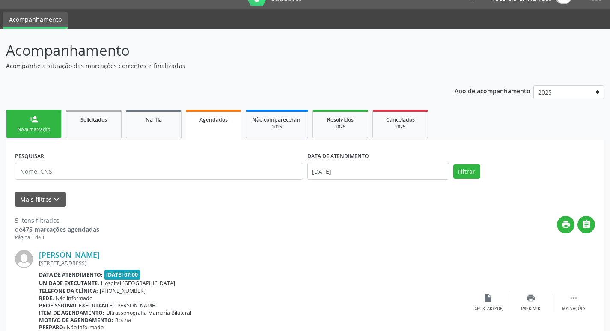
scroll to position [29, 0]
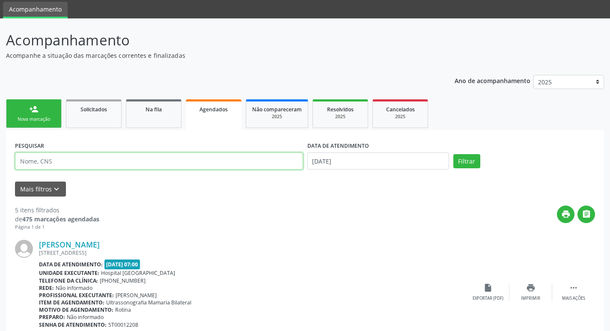
click at [217, 165] on input "text" at bounding box center [159, 160] width 288 height 17
type input "[PERSON_NAME]"
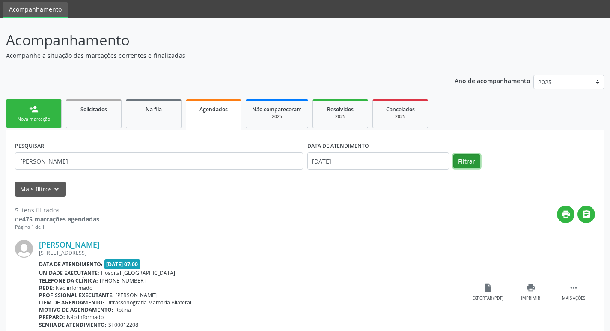
click at [475, 162] on button "Filtrar" at bounding box center [467, 161] width 27 height 15
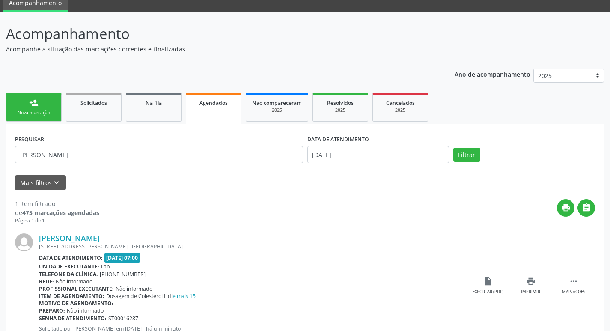
scroll to position [66, 0]
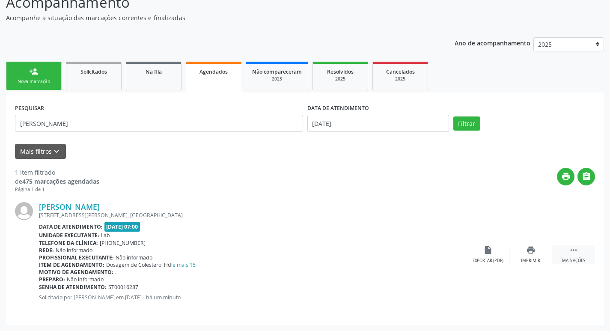
click at [573, 256] on div " Mais ações" at bounding box center [573, 254] width 43 height 18
click at [539, 252] on div "edit Editar" at bounding box center [531, 254] width 43 height 18
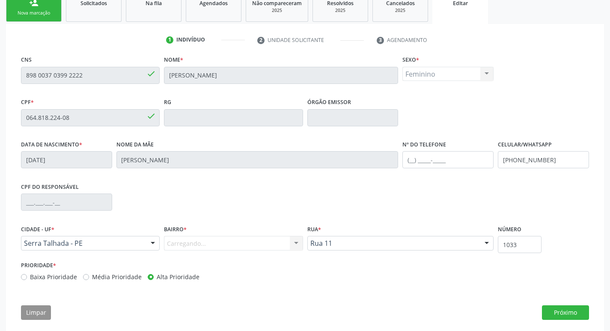
scroll to position [145, 0]
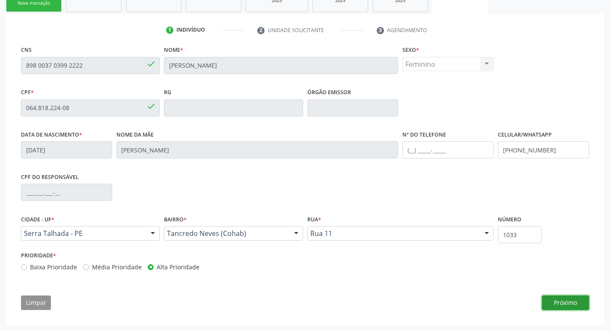
click at [558, 300] on button "Próximo" at bounding box center [565, 302] width 47 height 15
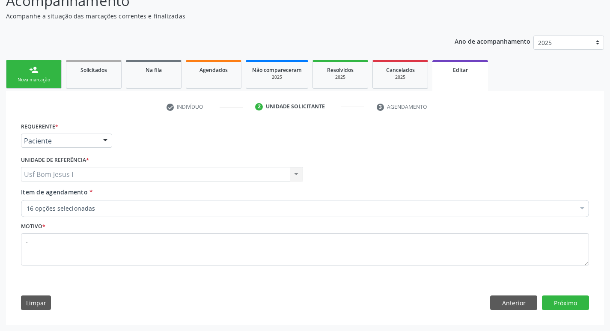
scroll to position [68, 0]
click at [558, 300] on button "Próximo" at bounding box center [565, 302] width 47 height 15
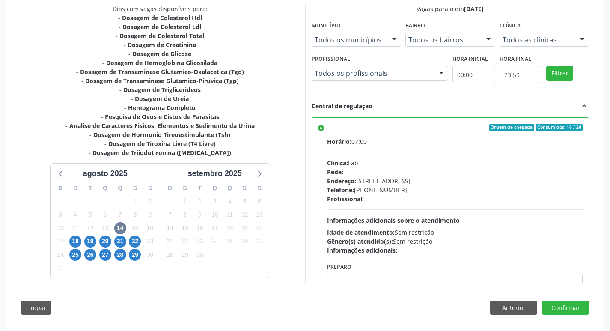
scroll to position [188, 0]
click at [70, 244] on span "18" at bounding box center [75, 241] width 12 height 12
click at [498, 171] on div "Rede: --" at bounding box center [455, 171] width 256 height 9
click at [324, 131] on input "Ordem de chegada Consumidos: 1 / 1 Horário: 07:00 Clínica: Lab Rede: -- Endereç…" at bounding box center [321, 127] width 6 height 8
radio input "true"
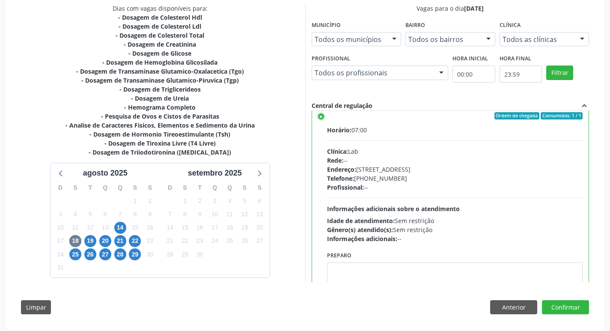
scroll to position [0, 0]
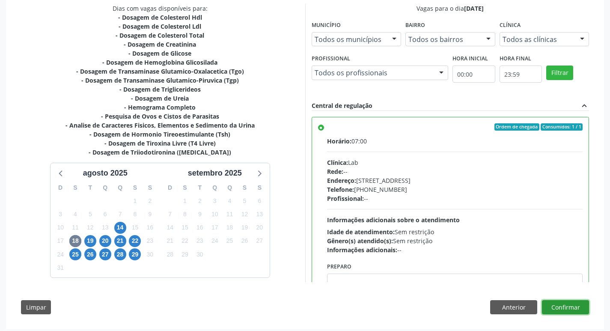
click at [569, 307] on button "Confirmar" at bounding box center [565, 307] width 47 height 15
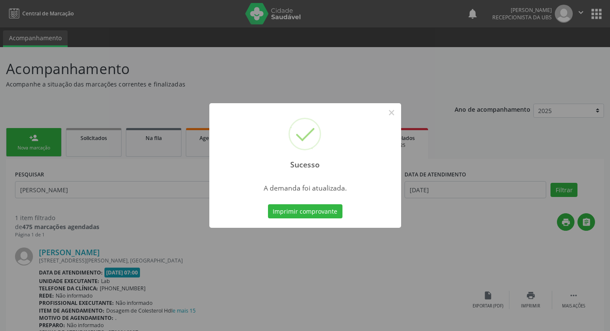
click at [268, 204] on button "Imprimir comprovante" at bounding box center [305, 211] width 75 height 15
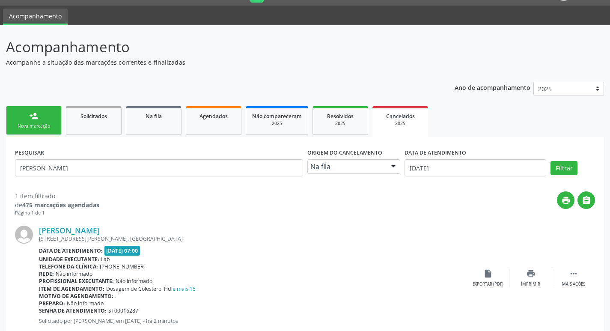
scroll to position [45, 0]
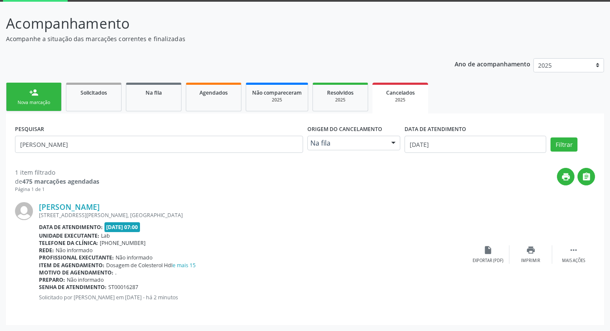
click at [125, 226] on span "14[DATE]:00" at bounding box center [122, 227] width 36 height 10
click at [578, 254] on icon "" at bounding box center [573, 249] width 9 height 9
click at [525, 258] on div "Editar" at bounding box center [531, 261] width 14 height 6
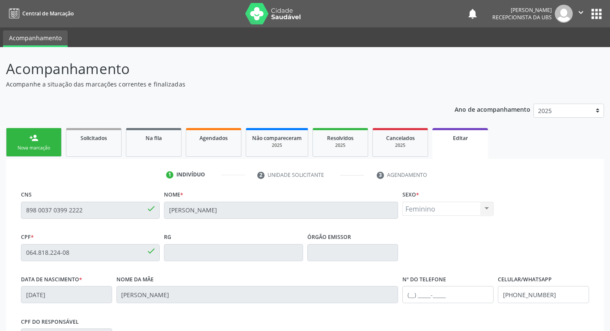
scroll to position [145, 0]
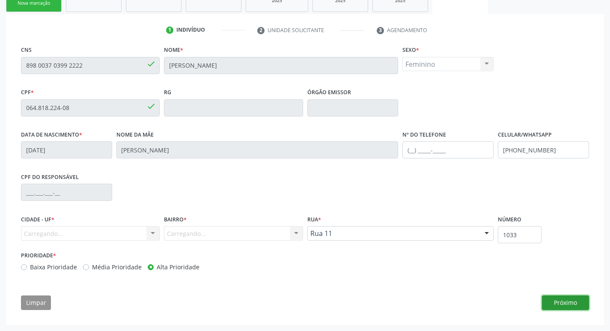
click at [571, 304] on button "Próximo" at bounding box center [565, 302] width 47 height 15
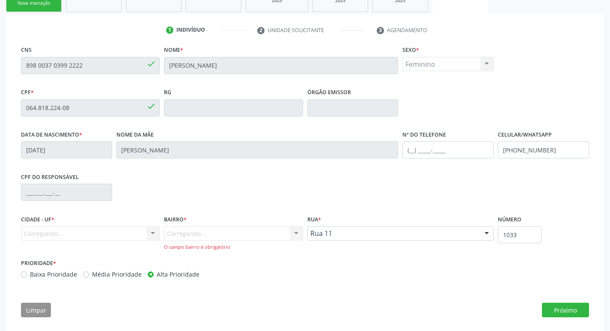
click at [206, 232] on div "Carregando... Nenhum resultado encontrado para: " " Nenhuma opção encontrada. D…" at bounding box center [233, 238] width 139 height 24
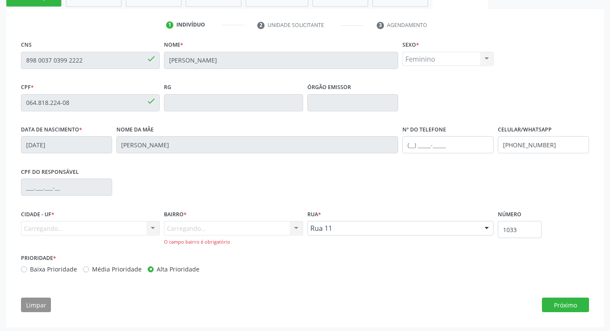
scroll to position [152, 0]
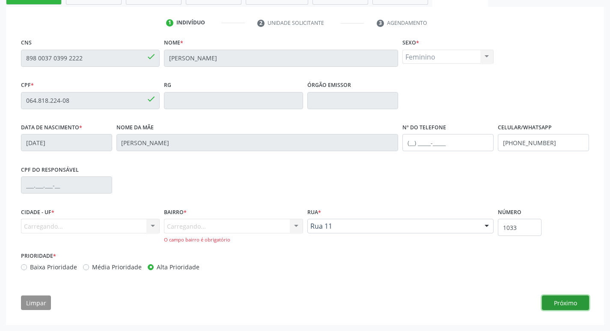
click at [570, 308] on button "Próximo" at bounding box center [565, 302] width 47 height 15
click at [197, 221] on div "Carregando... Nenhum resultado encontrado para: " " Nenhuma opção encontrada. D…" at bounding box center [233, 231] width 139 height 24
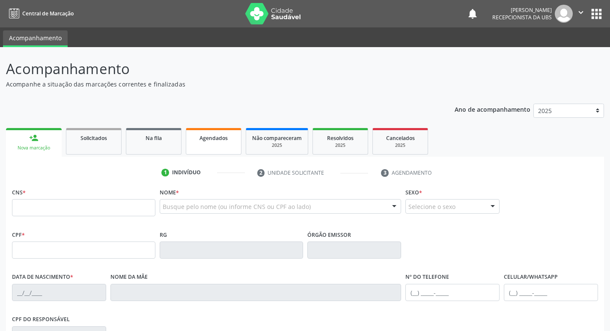
click at [213, 143] on link "Agendados" at bounding box center [214, 141] width 56 height 27
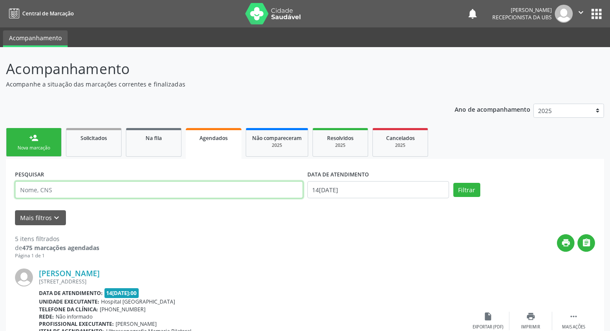
click at [150, 187] on input "text" at bounding box center [159, 189] width 288 height 17
type input "[PERSON_NAME]"
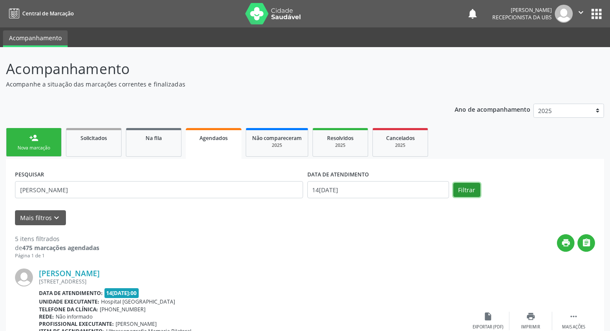
click at [466, 194] on button "Filtrar" at bounding box center [467, 190] width 27 height 15
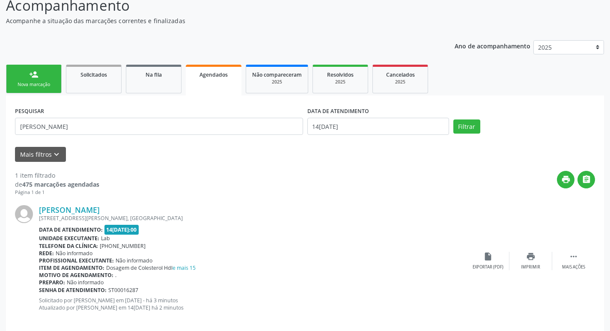
scroll to position [74, 0]
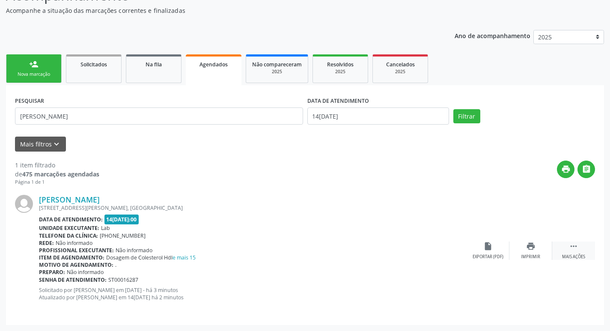
click at [580, 252] on div " Mais ações" at bounding box center [573, 251] width 43 height 18
click at [537, 257] on div "Editar" at bounding box center [531, 257] width 14 height 6
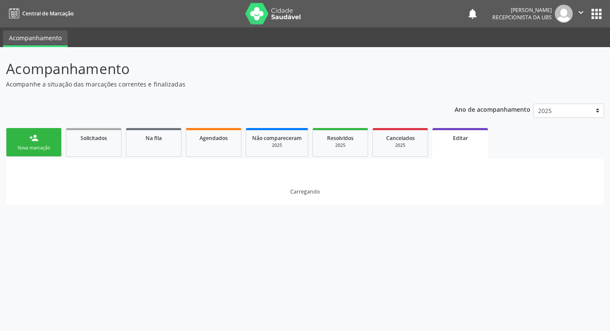
scroll to position [0, 0]
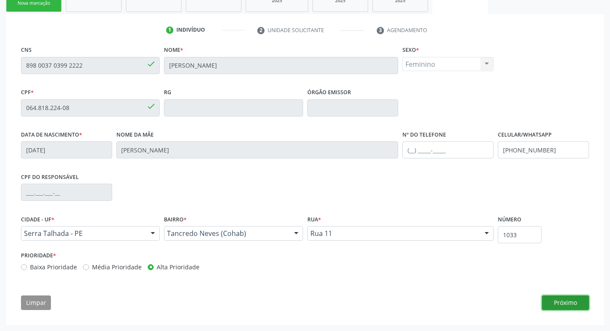
click at [570, 307] on button "Próximo" at bounding box center [565, 302] width 47 height 15
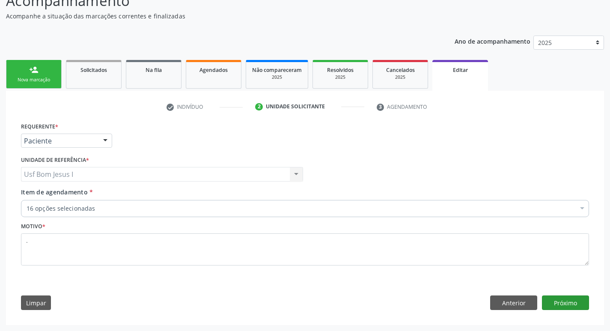
scroll to position [68, 0]
click at [562, 298] on button "Próximo" at bounding box center [565, 302] width 47 height 15
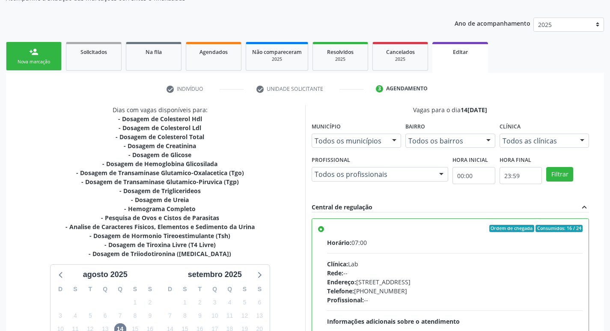
scroll to position [188, 0]
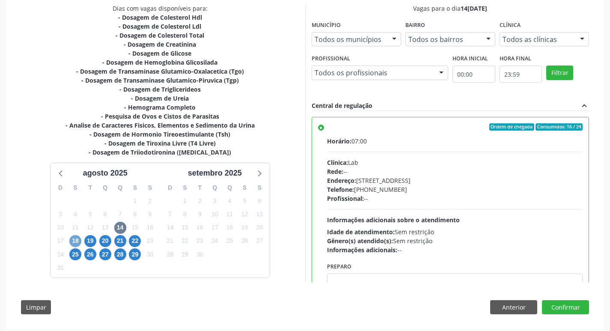
click at [78, 241] on span "18" at bounding box center [75, 241] width 12 height 12
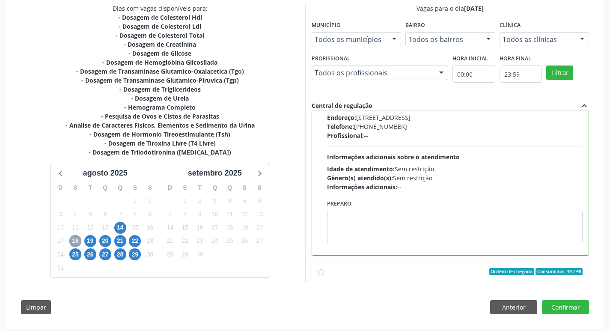
scroll to position [0, 0]
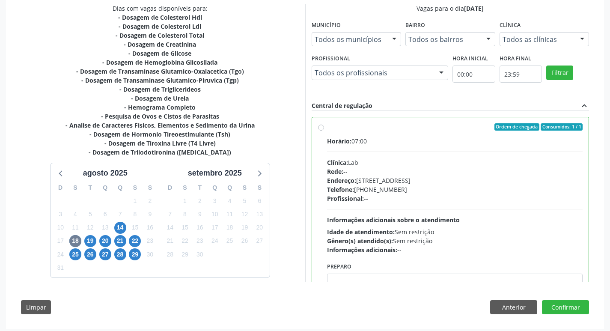
click at [405, 211] on div "Horário: 07:00 Clínica: Lab Rede: -- Endereço: Casa, nº 1037, N S da Penha, Ser…" at bounding box center [455, 196] width 256 height 118
click at [324, 131] on input "Ordem de chegada Consumidos: 1 / 1 Horário: 07:00 Clínica: Lab Rede: -- Endereç…" at bounding box center [321, 127] width 6 height 8
radio input "true"
click at [575, 307] on button "Confirmar" at bounding box center [565, 307] width 47 height 15
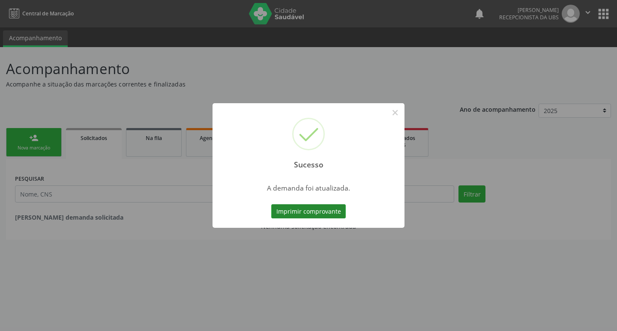
click at [320, 214] on button "Imprimir comprovante" at bounding box center [308, 211] width 75 height 15
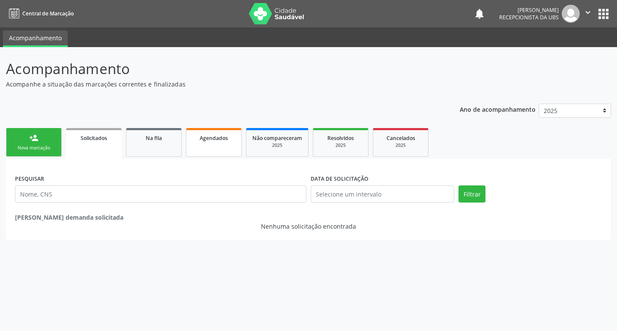
click at [220, 148] on link "Agendados" at bounding box center [214, 142] width 56 height 29
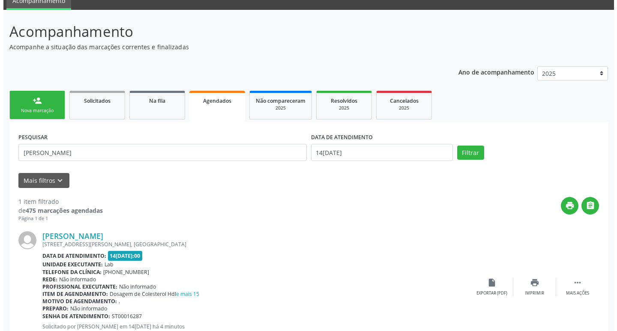
scroll to position [74, 0]
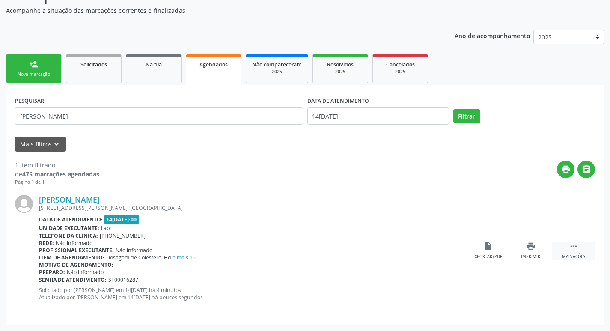
click at [569, 246] on div " Mais ações" at bounding box center [573, 251] width 43 height 18
click at [486, 254] on div "Cancelar" at bounding box center [488, 257] width 20 height 6
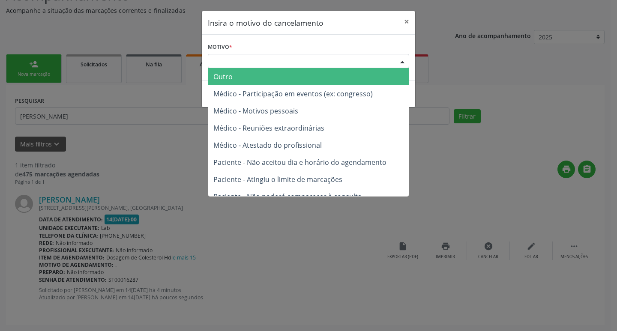
click at [314, 63] on div "Escolha o motivo" at bounding box center [308, 61] width 201 height 15
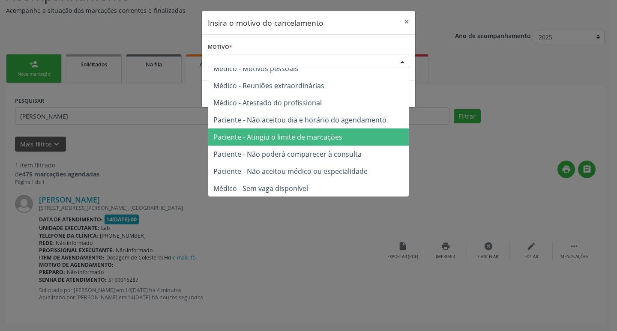
scroll to position [43, 0]
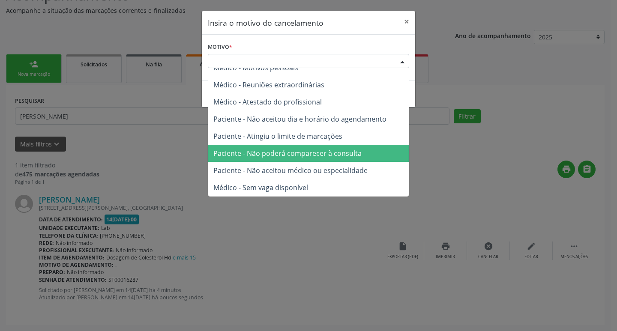
click at [364, 149] on span "Paciente - Não poderá comparecer à consulta" at bounding box center [308, 153] width 200 height 17
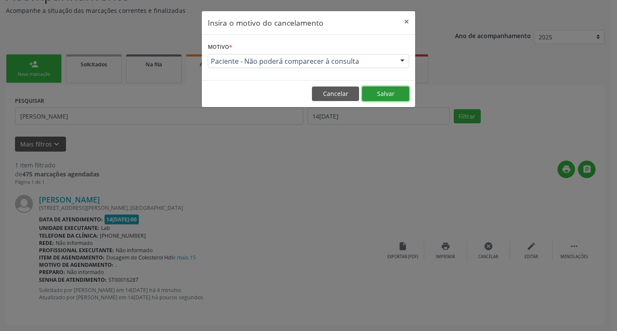
click at [389, 91] on button "Salvar" at bounding box center [385, 94] width 47 height 15
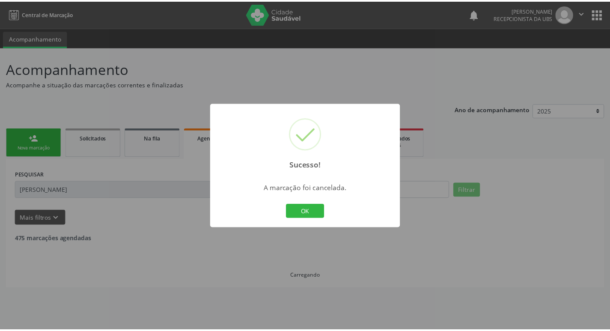
scroll to position [0, 0]
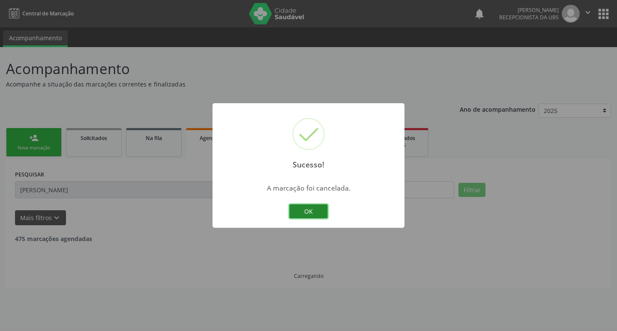
click at [307, 214] on button "OK" at bounding box center [308, 211] width 39 height 15
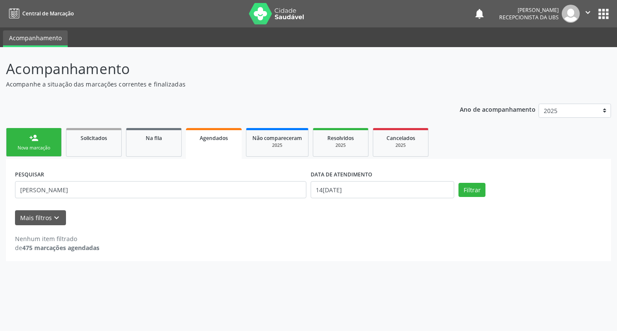
click at [37, 138] on div "person_add" at bounding box center [33, 137] width 9 height 9
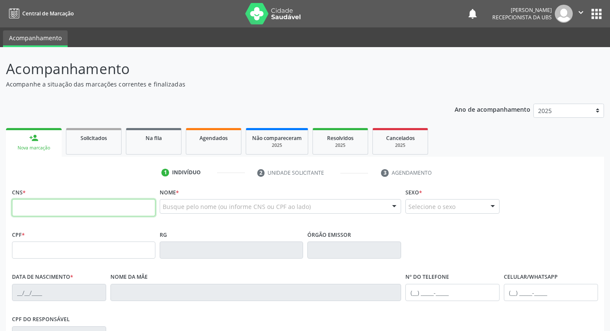
click at [151, 209] on input "text" at bounding box center [83, 207] width 143 height 17
type input "898 0037 0399 2222"
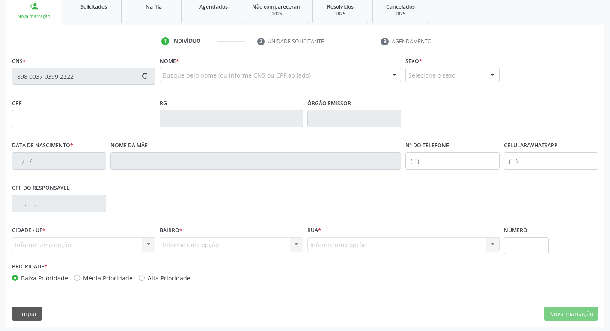
scroll to position [133, 0]
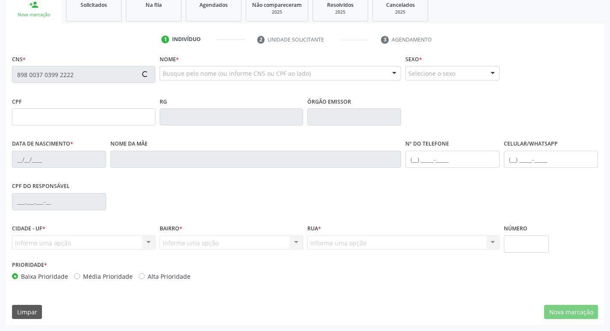
type input "064.818.224-08"
type input "2[DATE]"
type input "[PERSON_NAME]"
type input "[PHONE_NUMBER]"
type input "1033"
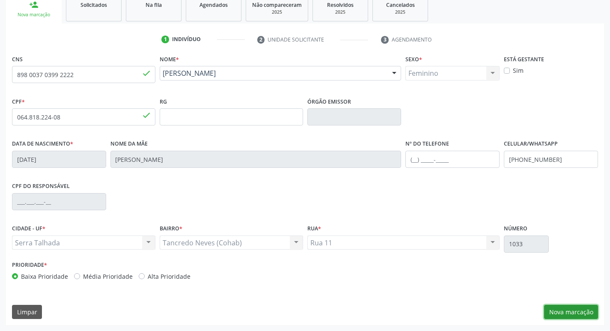
click at [563, 314] on button "Nova marcação" at bounding box center [571, 312] width 54 height 15
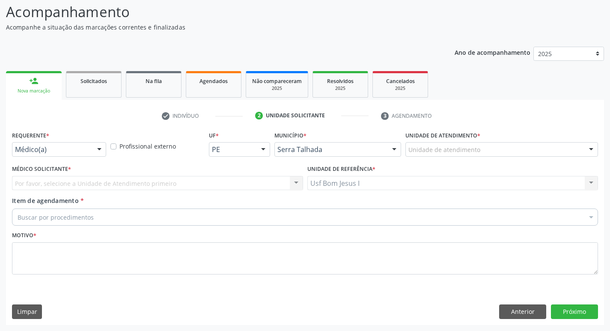
scroll to position [57, 0]
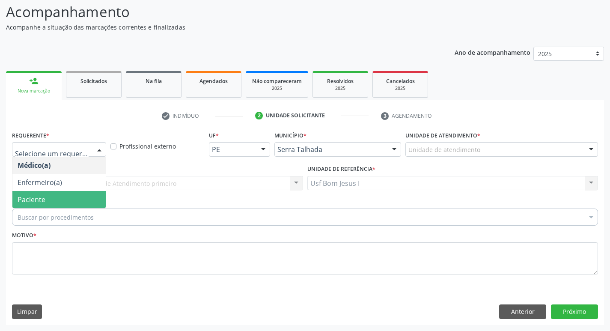
click at [70, 196] on span "Paciente" at bounding box center [58, 199] width 93 height 17
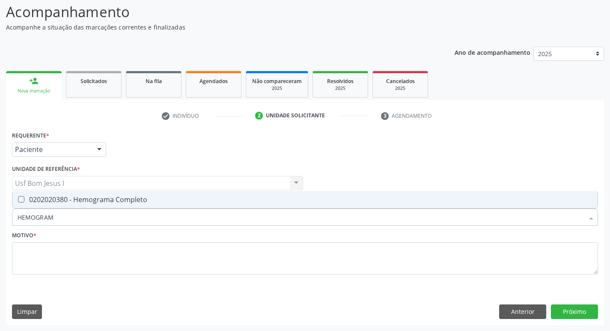
type input "HEMOGRAMA"
click at [94, 197] on div "0202020380 - Hemograma Completo" at bounding box center [305, 199] width 575 height 7
checkbox Completo "true"
click at [79, 221] on input "HEMOGRAMA" at bounding box center [301, 217] width 567 height 17
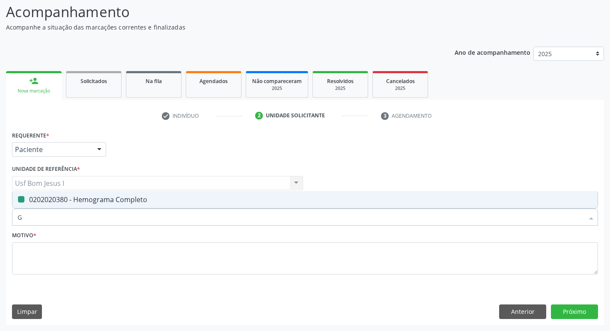
type input "GL"
checkbox Completo "false"
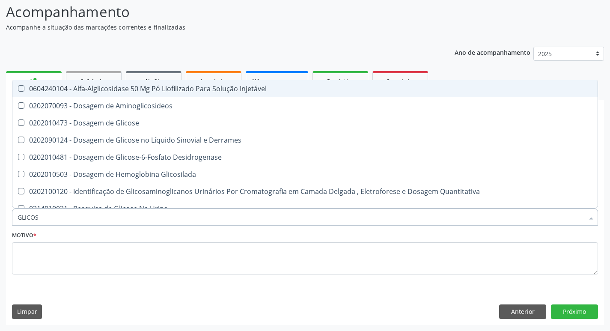
type input "GLICOSE"
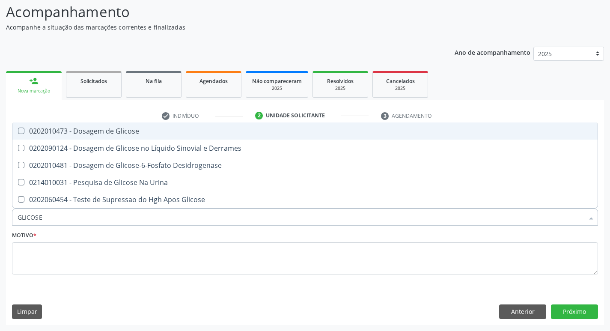
click at [106, 130] on div "0202010473 - Dosagem de Glicose" at bounding box center [305, 131] width 575 height 7
checkbox Glicose "true"
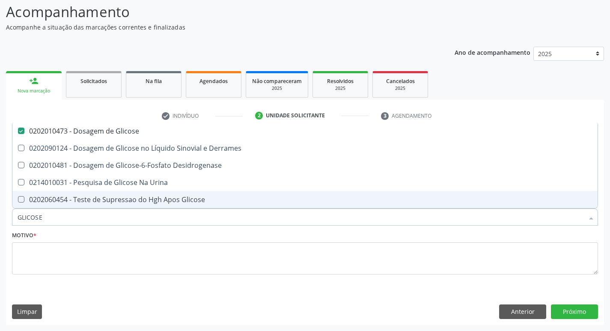
click at [83, 221] on input "GLICOSE" at bounding box center [301, 217] width 567 height 17
type input "H"
checkbox Glicose "false"
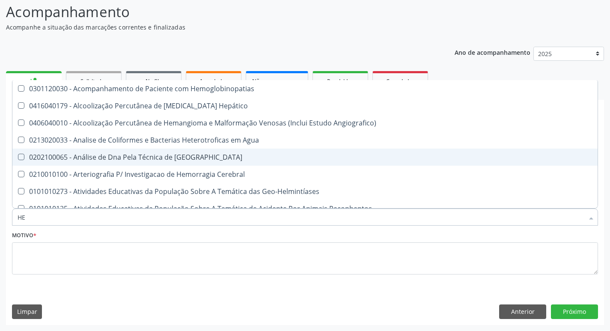
type input "HEM"
checkbox II "true"
checkbox Completo "false"
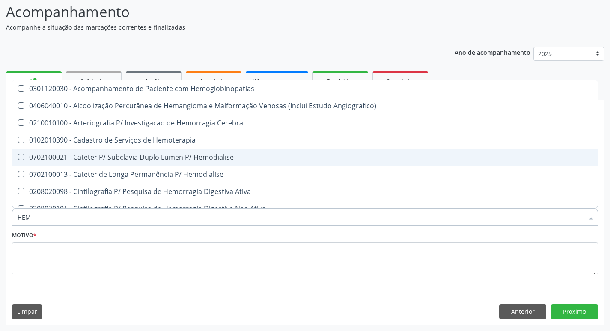
type input "HEMO"
checkbox Retro-Retal "true"
checkbox Completo "false"
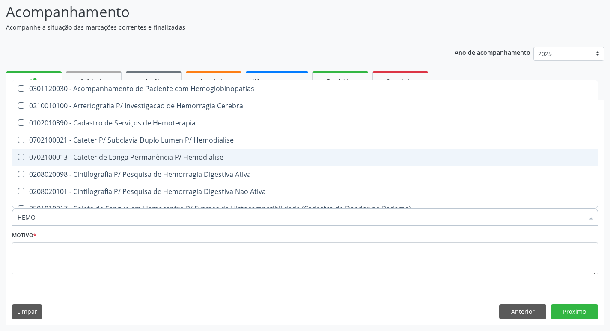
type input "HEMOG"
checkbox Carboxi-Hemoglobina "true"
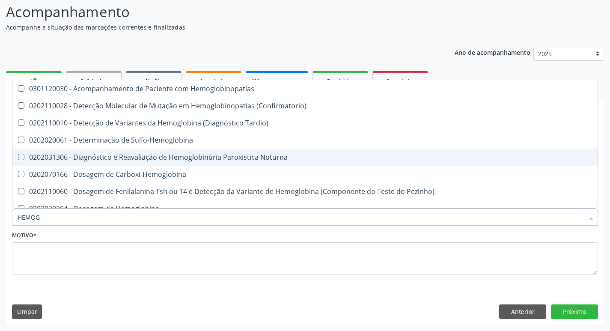
type input "HEMOGL"
checkbox Completo "false"
type input "HEMOGLOBINA"
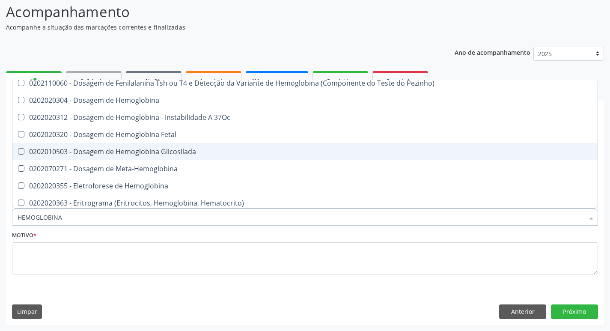
drag, startPoint x: 194, startPoint y: 155, endPoint x: 188, endPoint y: 160, distance: 7.6
click at [194, 155] on div "0202010503 - Dosagem de Hemoglobina Glicosilada" at bounding box center [305, 151] width 575 height 7
checkbox Glicosilada "true"
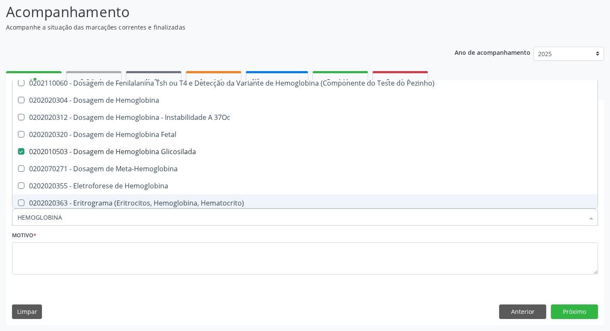
click at [107, 218] on input "HEMOGLOBINA" at bounding box center [301, 217] width 567 height 17
type input "CO"
checkbox Glicosilada "false"
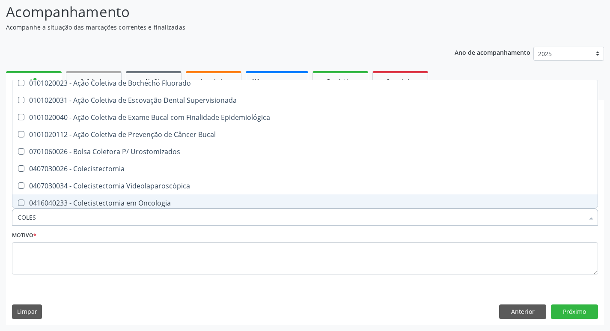
scroll to position [0, 0]
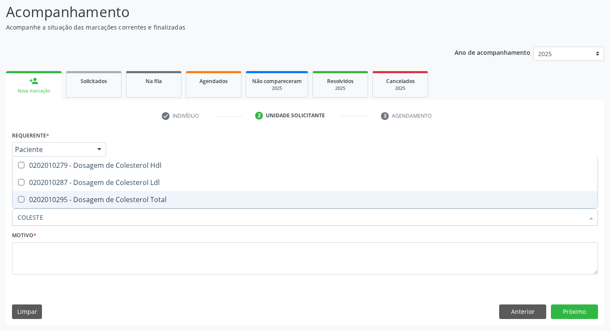
type input "COLESTER"
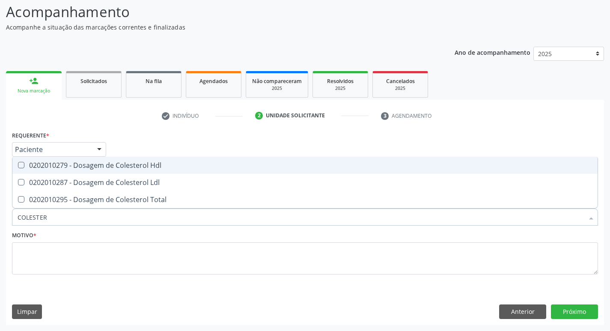
click at [72, 173] on span "0202010279 - Dosagem de Colesterol Hdl" at bounding box center [304, 165] width 585 height 17
checkbox Hdl "true"
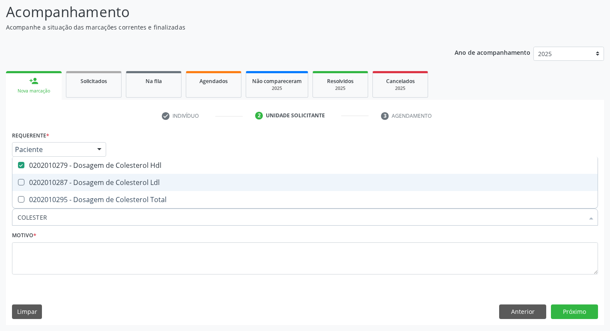
click at [66, 182] on div "0202010287 - Dosagem de Colesterol Ldl" at bounding box center [305, 182] width 575 height 7
checkbox Ldl "true"
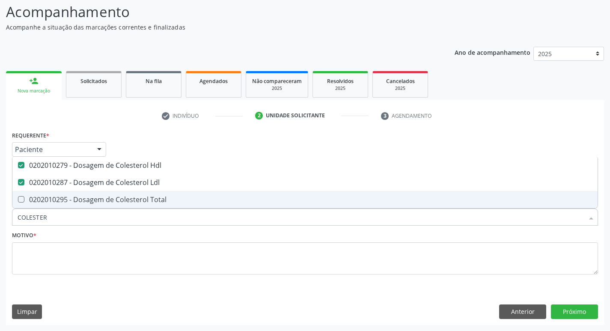
click at [63, 202] on div "0202010295 - Dosagem de Colesterol Total" at bounding box center [305, 199] width 575 height 7
checkbox Total "true"
click at [50, 216] on input "COLESTER" at bounding box center [301, 217] width 567 height 17
type input "TR"
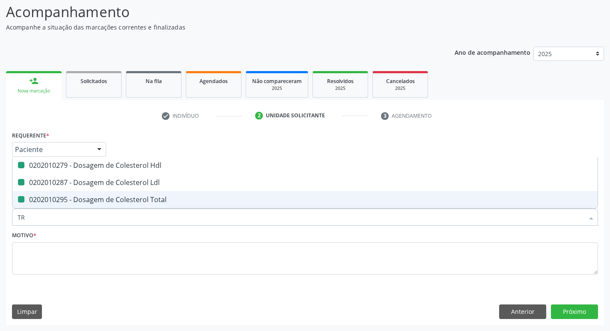
checkbox Hdl "false"
checkbox Ldl "false"
checkbox Total "false"
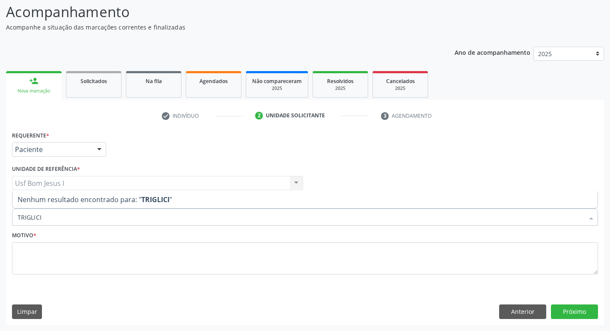
type input "TRIGLIC"
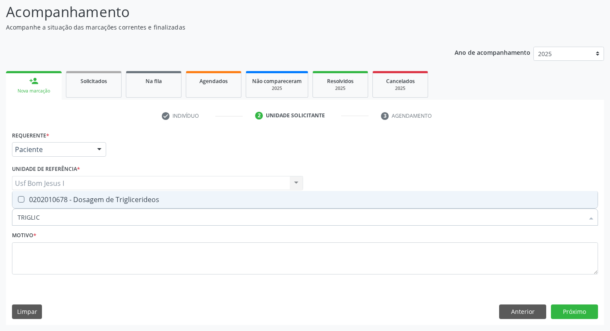
click at [50, 205] on span "0202010678 - Dosagem de Triglicerideos" at bounding box center [304, 199] width 585 height 17
checkbox Triglicerideos "true"
click at [50, 220] on input "TRIGLIC" at bounding box center [301, 217] width 567 height 17
type input "T"
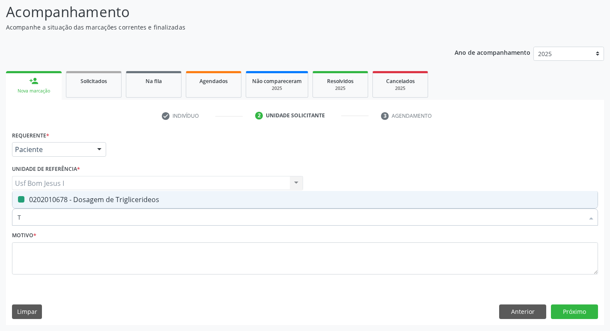
checkbox Triglicerideos "false"
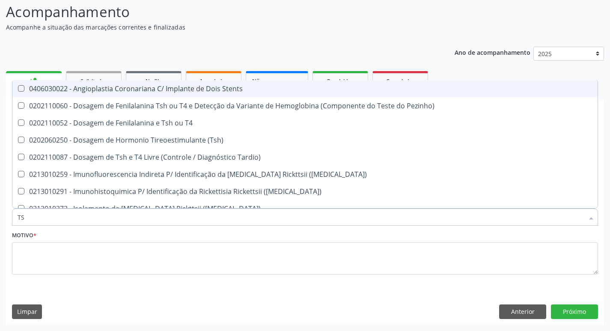
type input "TSH"
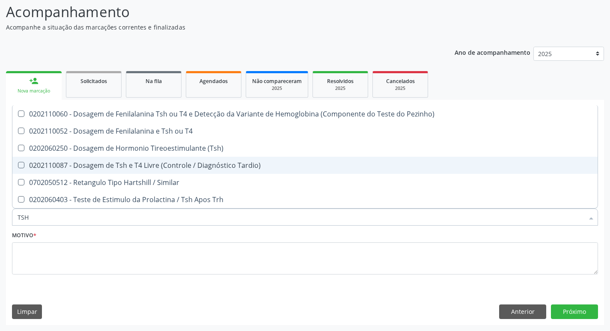
click at [86, 151] on div "0202060250 - Dosagem de Hormonio Tireoestimulante (Tsh)" at bounding box center [305, 148] width 575 height 7
checkbox \(Tsh\) "true"
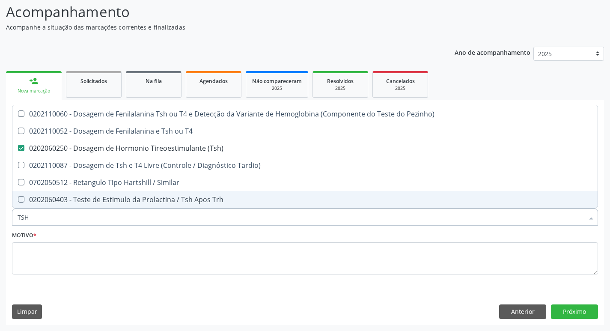
click at [84, 218] on input "TSH" at bounding box center [301, 217] width 567 height 17
type input "TS"
checkbox \(Tsh\) "false"
checkbox Tardio\) "true"
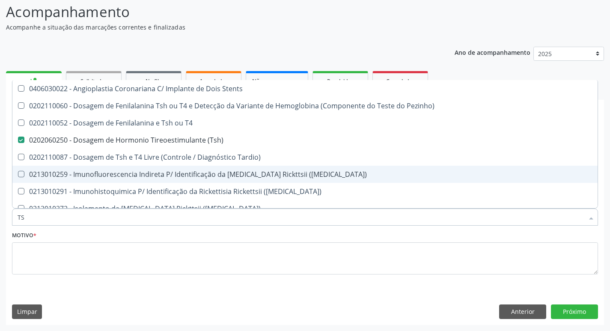
type input "T"
checkbox \(Tsh\) "false"
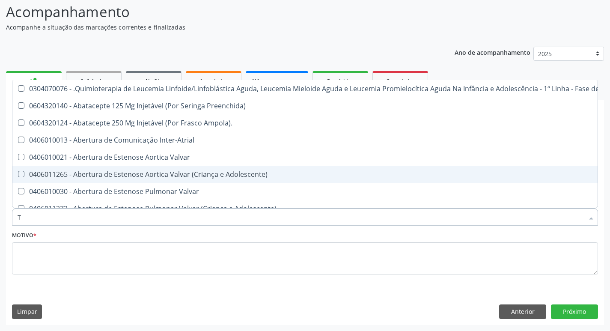
type input "T4"
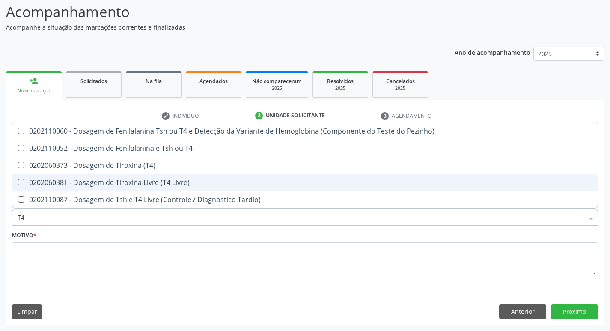
click at [125, 183] on div "0202060381 - Dosagem de Tiroxina Livre (T4 Livre)" at bounding box center [305, 182] width 575 height 7
checkbox Livre\) "true"
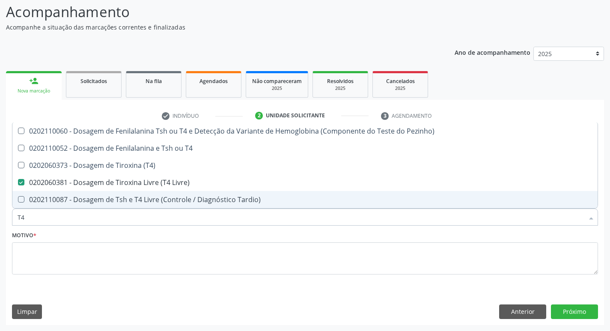
click at [122, 214] on input "T4" at bounding box center [301, 217] width 567 height 17
type input "T"
checkbox Livre\) "false"
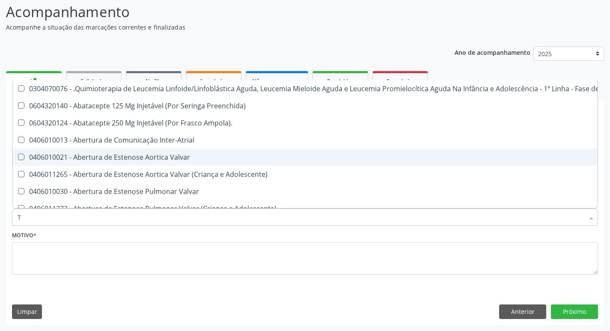
type input "[MEDICAL_DATA]"
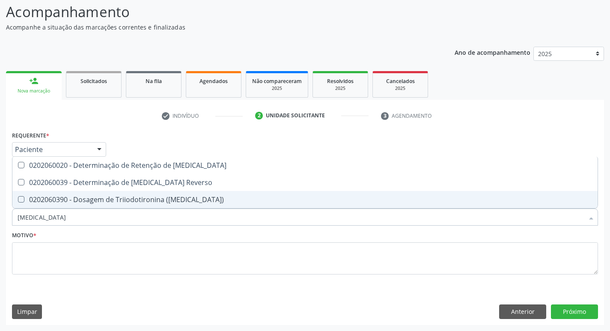
click at [126, 205] on span "0202060390 - Dosagem de Triiodotironina ([MEDICAL_DATA])" at bounding box center [304, 199] width 585 height 17
checkbox \(T3\) "true"
click at [117, 218] on input "[MEDICAL_DATA]" at bounding box center [301, 217] width 567 height 17
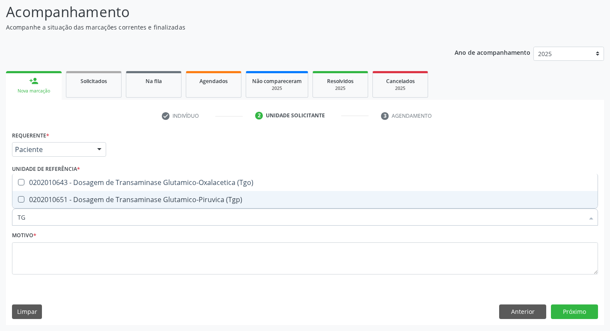
type input "TGO"
click at [121, 208] on span "0202010643 - Dosagem de Transaminase Glutamico-Oxalacetica (Tgo)" at bounding box center [304, 199] width 585 height 17
checkbox \(Tgo\) "true"
type input "TGP"
click at [121, 208] on span "0202010651 - Dosagem de Transaminase Glutamico-Piruvica (Tgp)" at bounding box center [304, 199] width 585 height 17
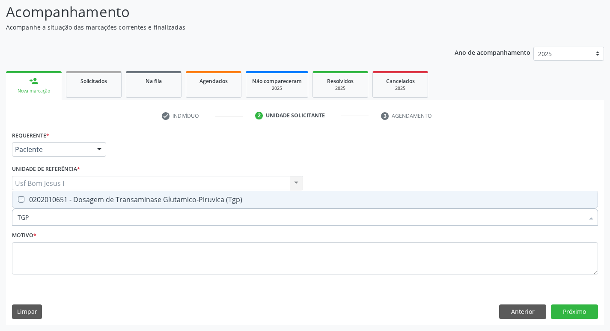
checkbox \(Tgp\) "true"
click at [124, 209] on input "TGP" at bounding box center [301, 217] width 567 height 17
checkbox \(Tgp\) "false"
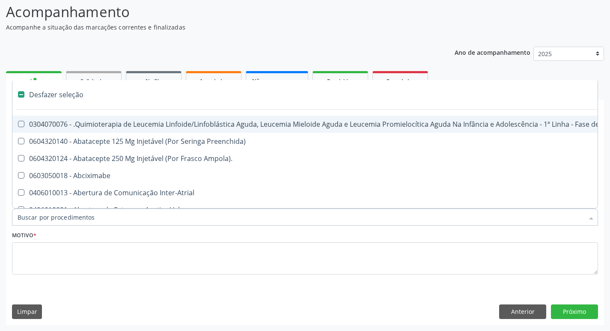
type input "U"
checkbox Per-Operatoria "true"
checkbox Leprae "true"
checkbox Laboratorial "true"
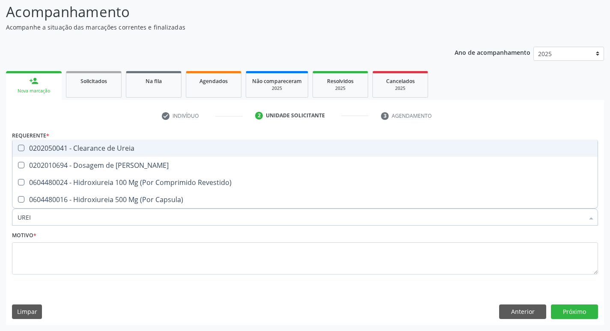
type input "UREIA"
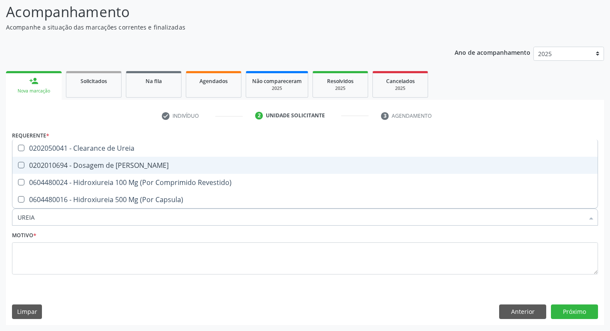
click at [110, 162] on div "0202010694 - Dosagem de [PERSON_NAME]" at bounding box center [305, 165] width 575 height 7
checkbox Ureia "true"
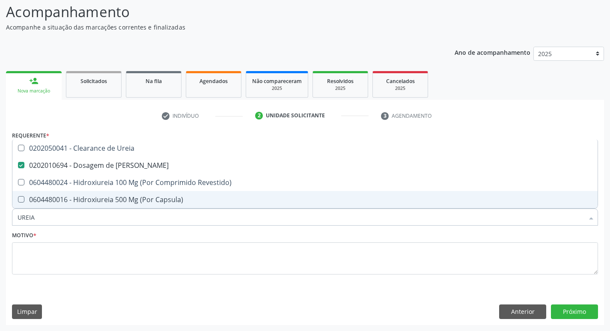
click at [105, 222] on input "UREIA" at bounding box center [301, 217] width 567 height 17
type input "CR"
checkbox Ureia "false"
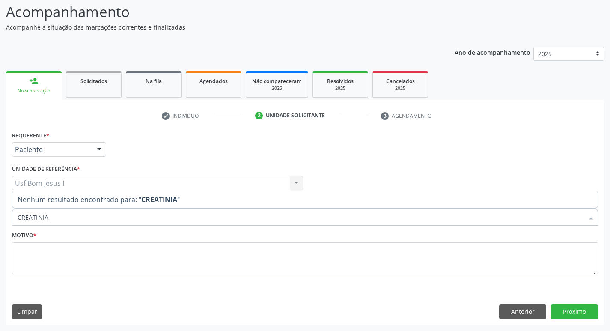
type input "CREATINI"
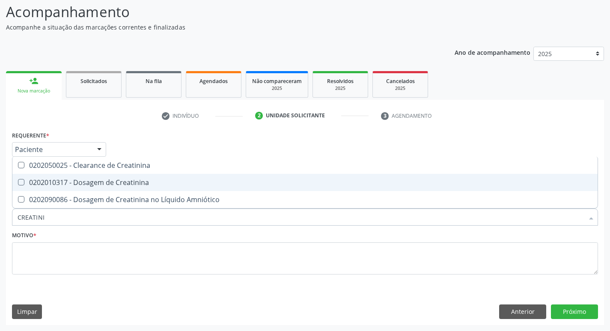
click at [118, 186] on div "0202010317 - Dosagem de Creatinina" at bounding box center [305, 182] width 575 height 7
checkbox Creatinina "true"
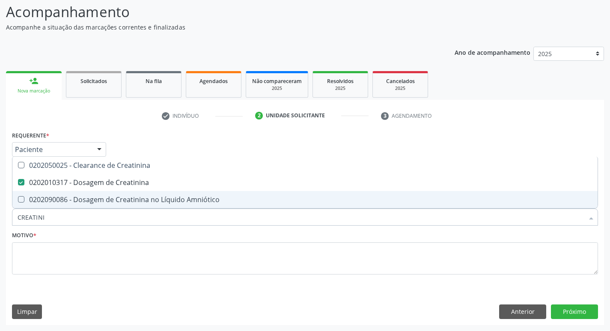
click at [119, 226] on input "CREATINI" at bounding box center [301, 217] width 567 height 17
click at [119, 225] on input "CREATINI" at bounding box center [301, 217] width 567 height 17
type input "ANAI"
checkbox Creatinina "false"
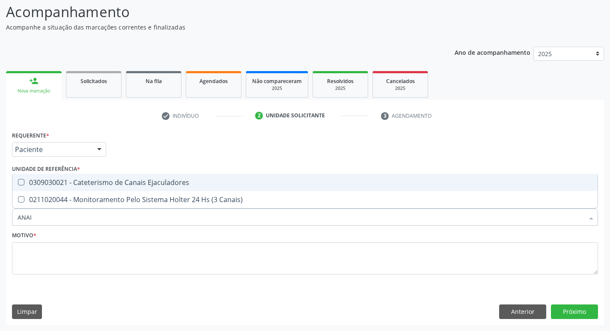
type input "ANA"
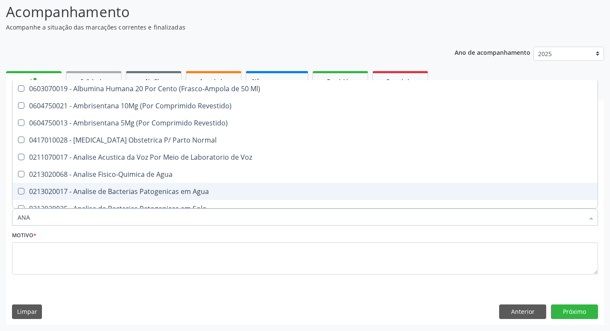
scroll to position [114, 0]
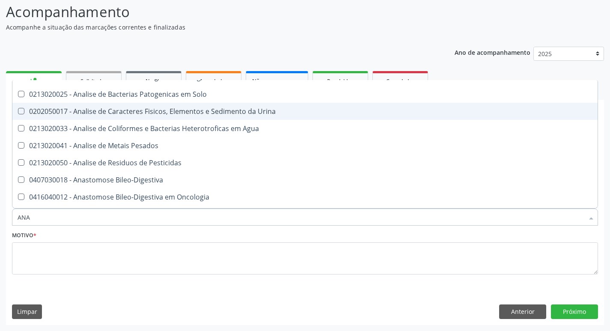
click at [179, 109] on div "0202050017 - Analise de Caracteres Fisicos, Elementos e Sedimento da Urina" at bounding box center [305, 111] width 575 height 7
checkbox Urina "true"
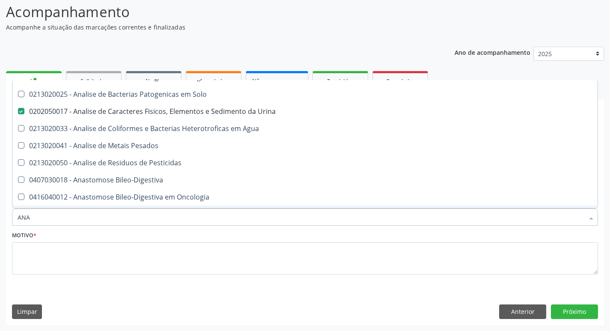
click at [103, 218] on input "ANA" at bounding box center [301, 217] width 567 height 17
type input "PA"
checkbox Urina "false"
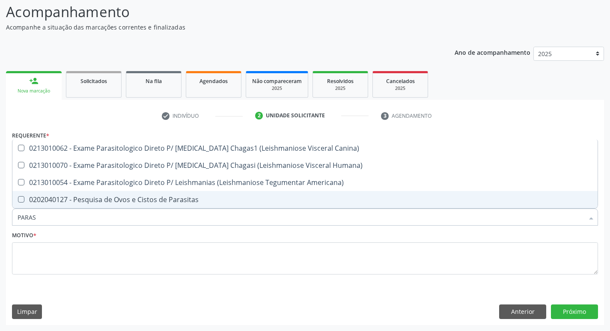
scroll to position [0, 0]
type input "PARASI"
click at [108, 200] on div "0202040127 - Pesquisa de Ovos e Cistos de Parasitas" at bounding box center [305, 199] width 575 height 7
checkbox Parasitas "true"
click at [88, 223] on input "PARASI" at bounding box center [301, 217] width 567 height 17
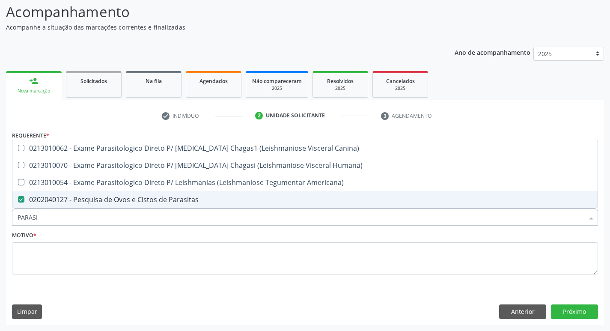
click at [87, 222] on input "PARASI" at bounding box center [301, 217] width 567 height 17
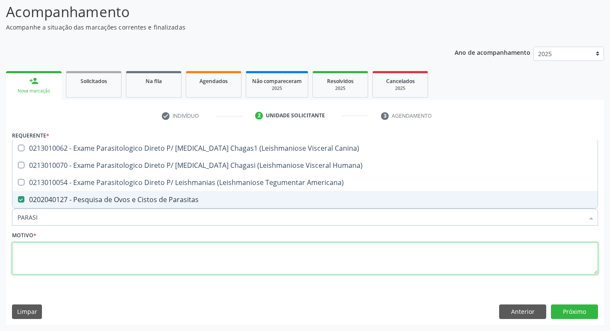
click at [69, 266] on textarea at bounding box center [305, 258] width 586 height 33
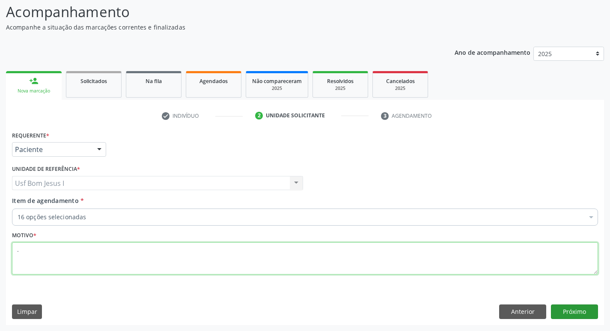
type textarea "."
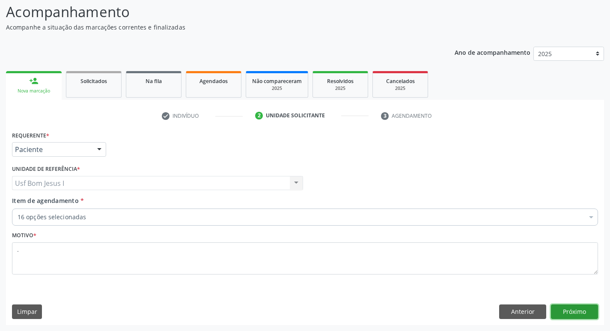
click at [576, 309] on button "Próximo" at bounding box center [574, 311] width 47 height 15
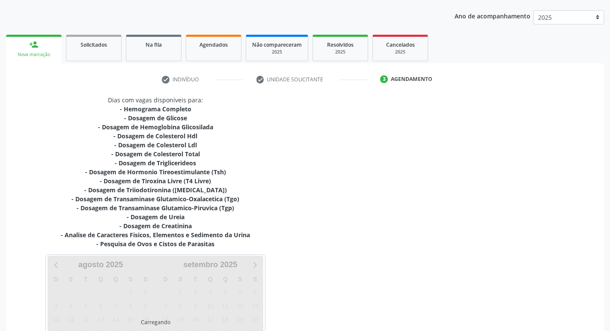
scroll to position [176, 0]
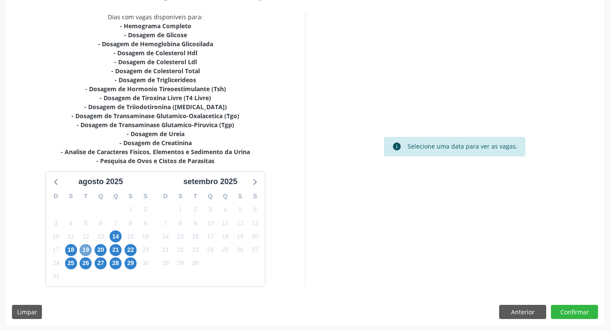
click at [88, 252] on span "19" at bounding box center [86, 250] width 12 height 12
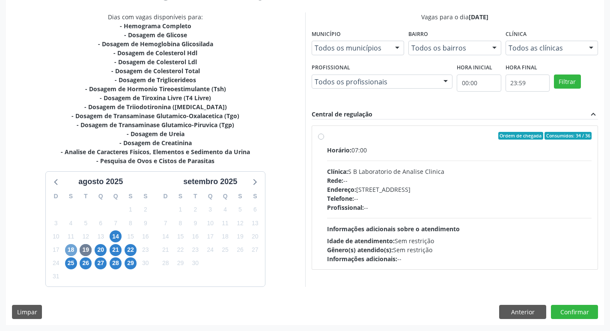
click at [71, 248] on span "18" at bounding box center [71, 250] width 12 height 12
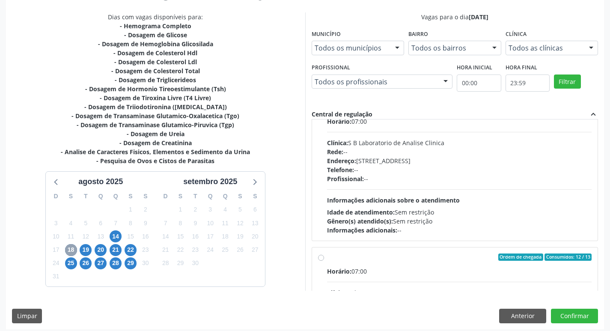
scroll to position [135, 0]
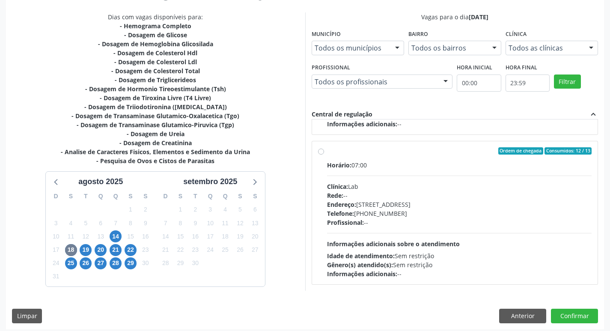
click at [478, 221] on div "Profissional: --" at bounding box center [459, 222] width 265 height 9
click at [324, 155] on input "Ordem de chegada Consumidos: 12 / 13 Horário: 07:00 Clínica: Lab Rede: -- Ender…" at bounding box center [321, 151] width 6 height 8
radio input "true"
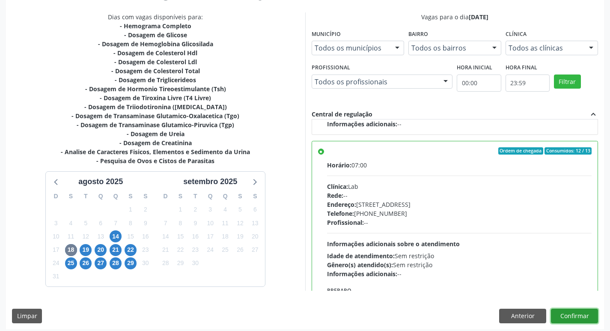
click at [576, 317] on button "Confirmar" at bounding box center [574, 316] width 47 height 15
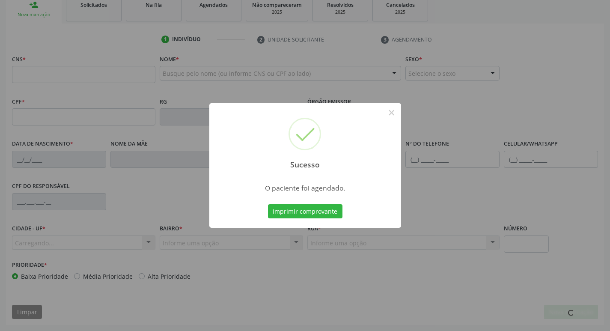
scroll to position [133, 0]
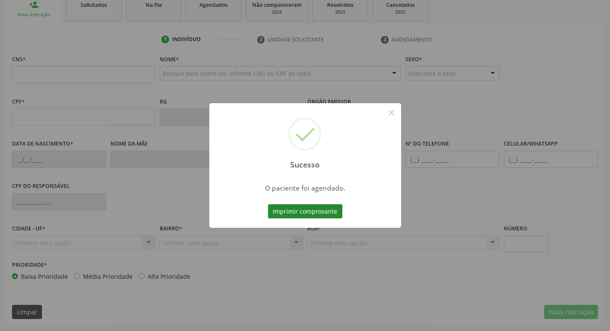
click at [294, 210] on button "Imprimir comprovante" at bounding box center [305, 211] width 75 height 15
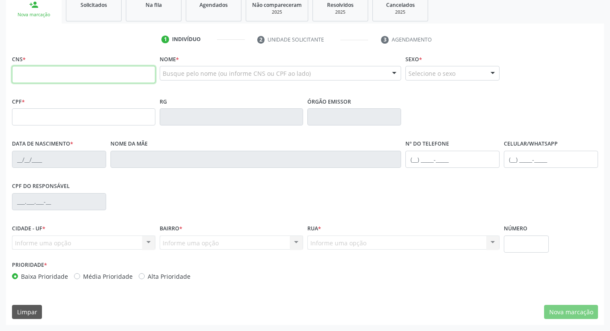
click at [104, 78] on input "text" at bounding box center [83, 74] width 143 height 17
type input "898 0037 0399 2222"
type input "064.818.224-08"
type input "2[DATE]"
type input "[PERSON_NAME]"
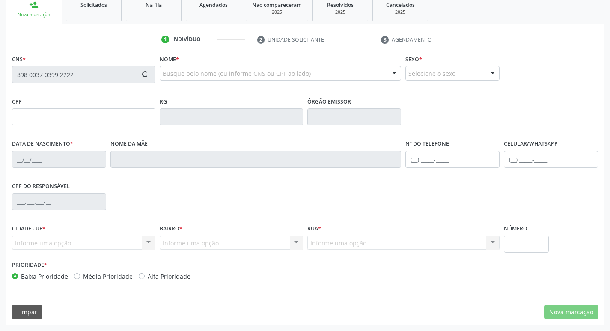
type input "[PHONE_NUMBER]"
type input "1033"
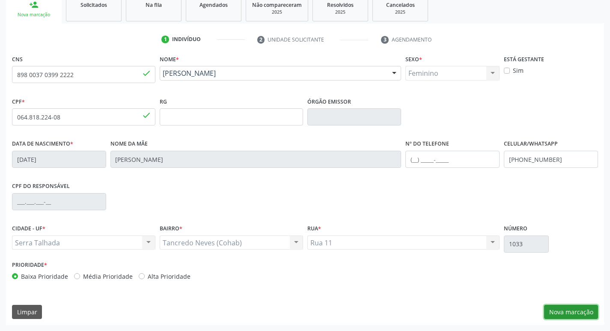
click at [577, 310] on button "Nova marcação" at bounding box center [571, 312] width 54 height 15
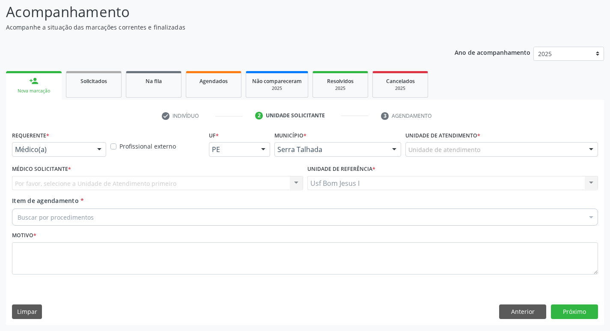
click at [95, 143] on div at bounding box center [99, 150] width 13 height 15
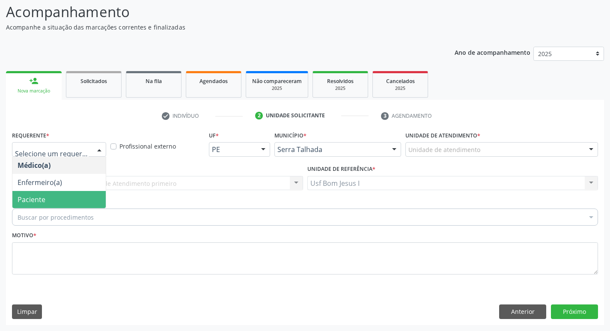
click at [59, 205] on span "Paciente" at bounding box center [58, 199] width 93 height 17
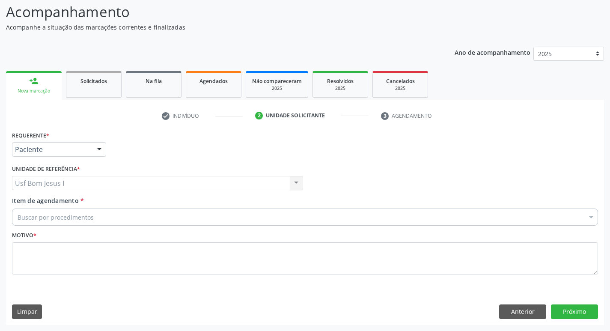
click at [156, 212] on div "Buscar por procedimentos" at bounding box center [305, 217] width 586 height 17
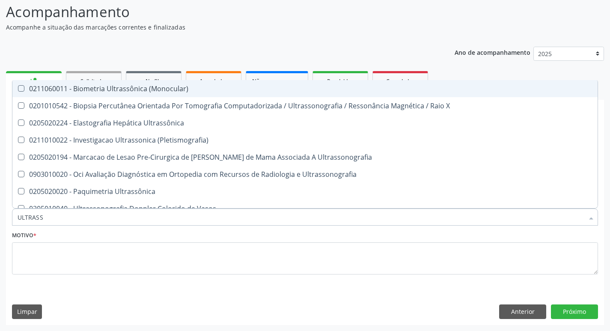
type input "ULTRASSO"
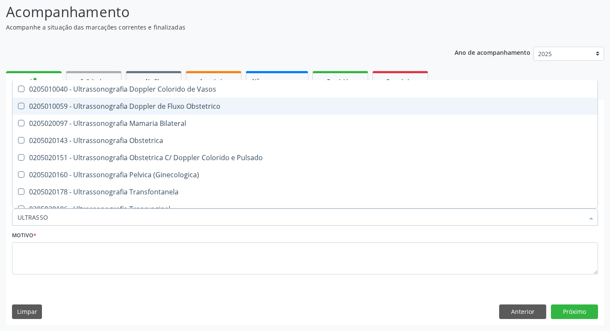
scroll to position [86, 0]
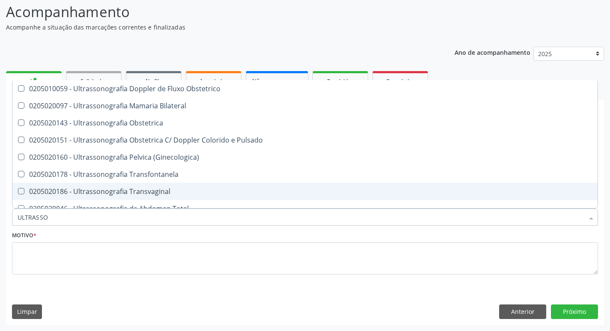
click at [204, 189] on div "0205020186 - Ultrassonografia Transvaginal" at bounding box center [305, 191] width 575 height 7
checkbox Transvaginal "true"
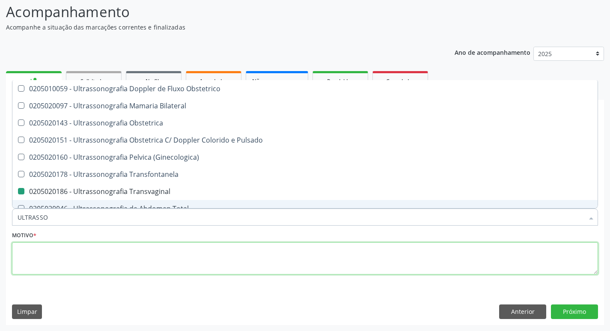
click at [225, 265] on textarea at bounding box center [305, 258] width 586 height 33
checkbox \(Pletismografia\) "true"
checkbox Transvaginal "false"
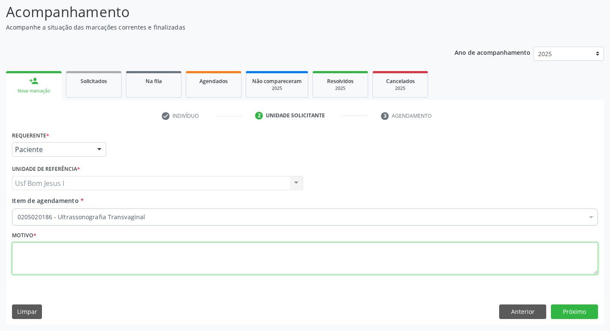
scroll to position [0, 0]
type textarea "."
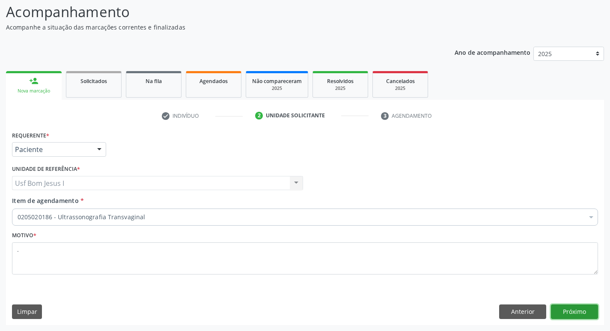
click at [559, 308] on button "Próximo" at bounding box center [574, 311] width 47 height 15
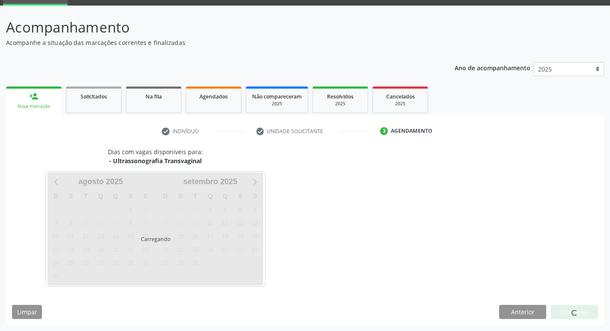
scroll to position [42, 0]
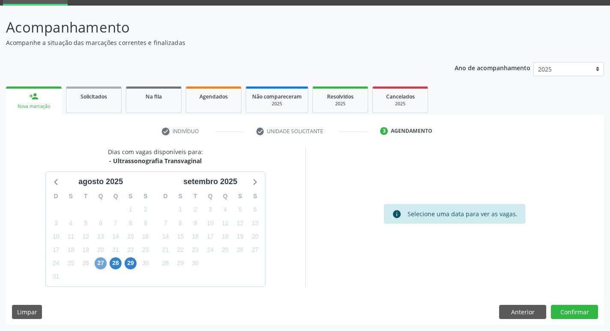
click at [101, 266] on span "27" at bounding box center [101, 263] width 12 height 12
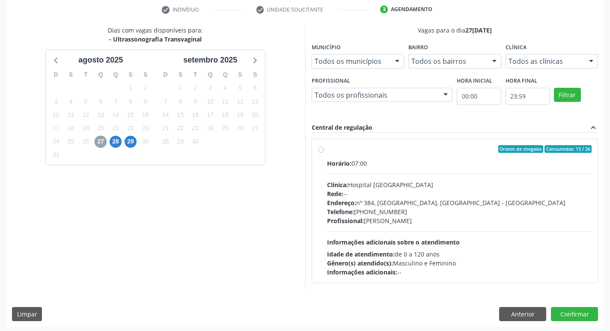
scroll to position [165, 0]
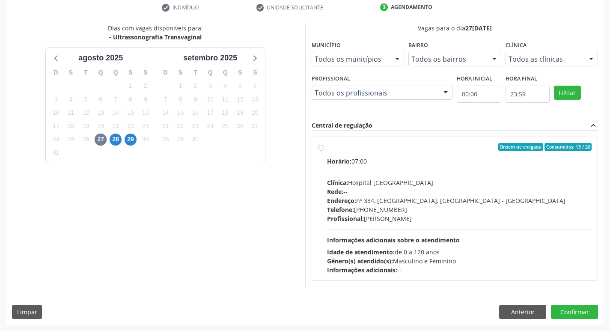
click at [457, 209] on div "Telefone: (81) 38312142" at bounding box center [459, 209] width 265 height 9
click at [324, 151] on input "Ordem de chegada Consumidos: 13 / 26 Horário: 07:00 Clínica: Hospital Sao Franc…" at bounding box center [321, 147] width 6 height 8
radio input "true"
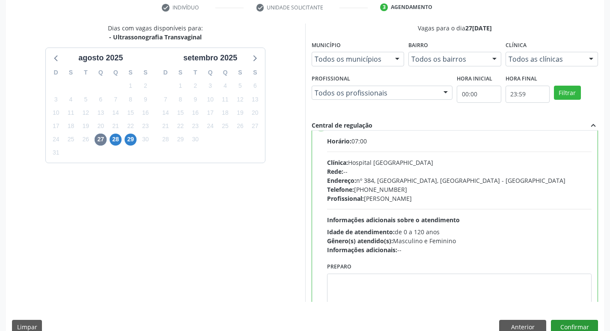
scroll to position [42, 0]
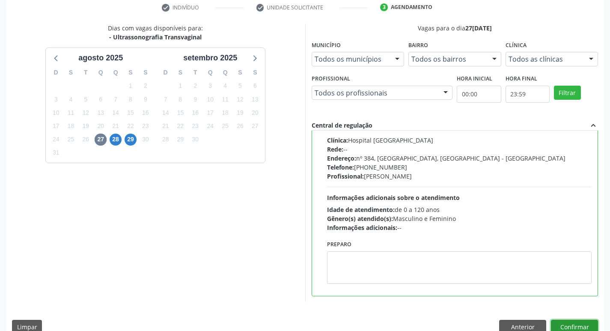
click at [577, 325] on button "Confirmar" at bounding box center [574, 327] width 47 height 15
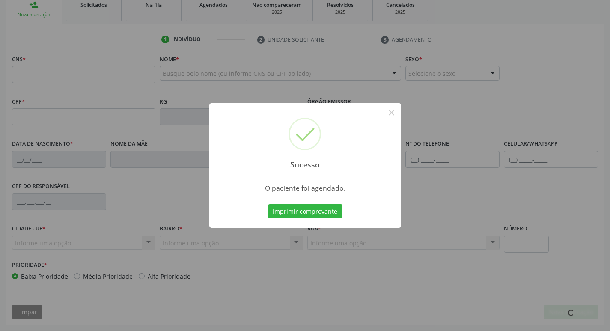
scroll to position [133, 0]
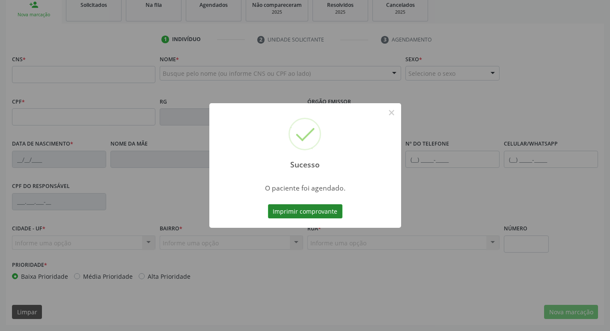
click at [328, 215] on button "Imprimir comprovante" at bounding box center [305, 211] width 75 height 15
